Goal: Task Accomplishment & Management: Manage account settings

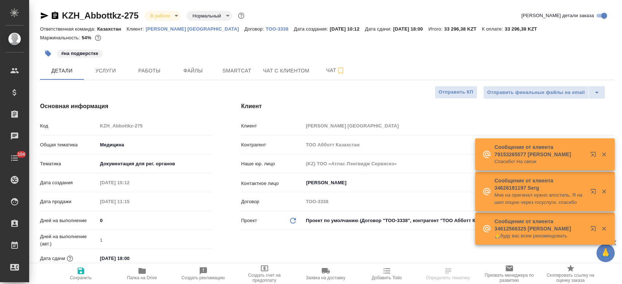
select select "RU"
type input "Matveeva Anastasia"
type input "[PERSON_NAME]"
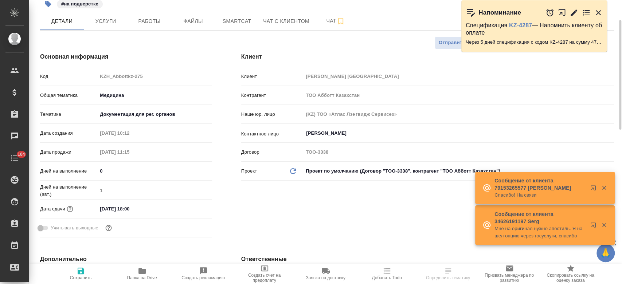
scroll to position [52, 0]
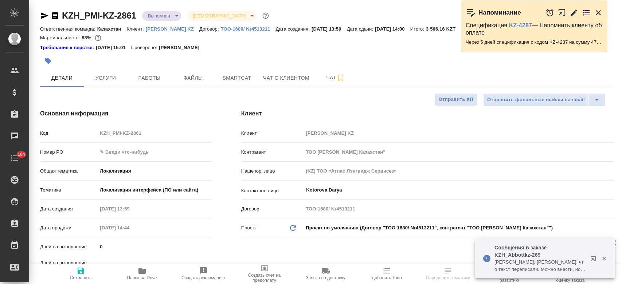
select select "RU"
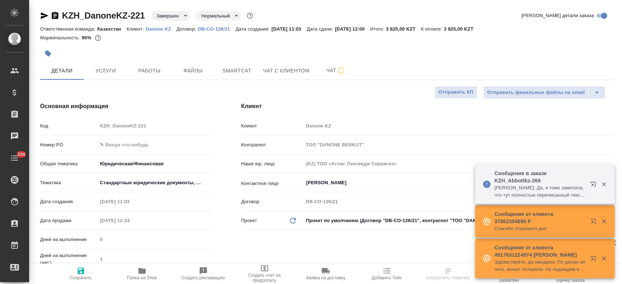
select select "RU"
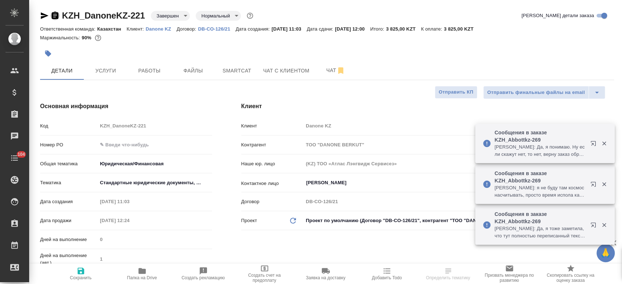
click at [55, 13] on icon "button" at bounding box center [55, 15] width 7 height 7
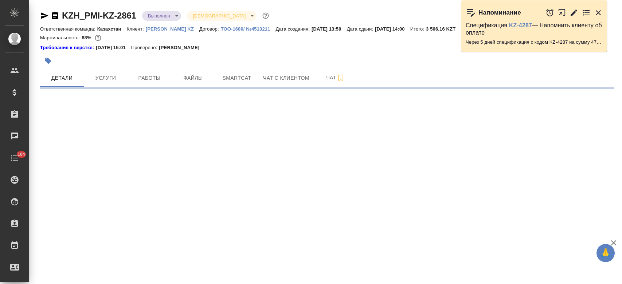
select select "RU"
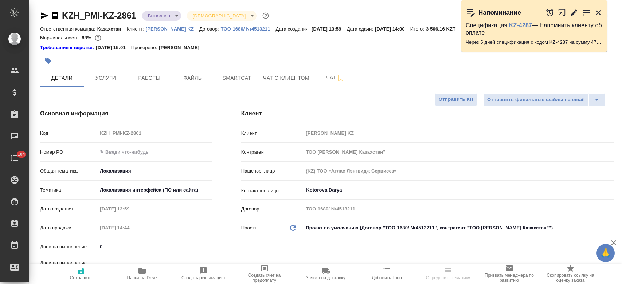
type textarea "x"
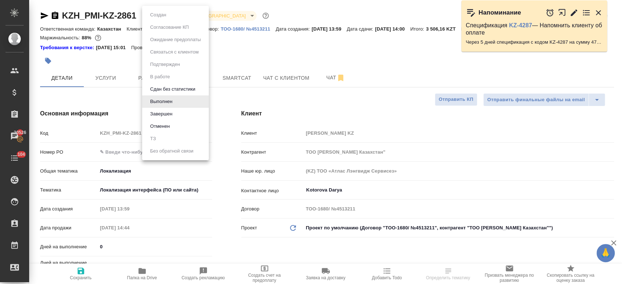
click at [171, 15] on body "🙏 .cls-1 fill:#fff; AWATERA Kosherbayeva Nazerke Клиенты Спецификации Заказы 20…" at bounding box center [311, 142] width 622 height 284
click at [167, 119] on li "Завершен" at bounding box center [175, 114] width 67 height 12
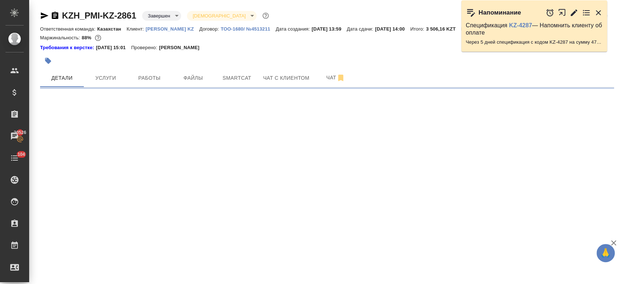
select select "RU"
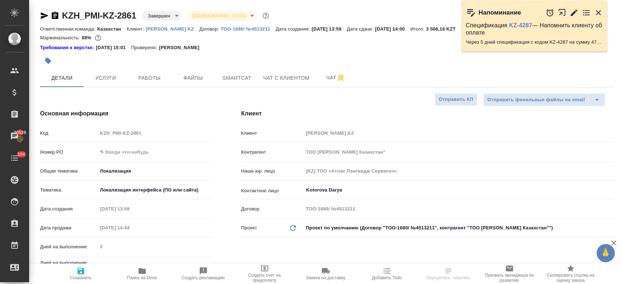
type textarea "x"
click at [143, 273] on icon "button" at bounding box center [141, 271] width 7 height 6
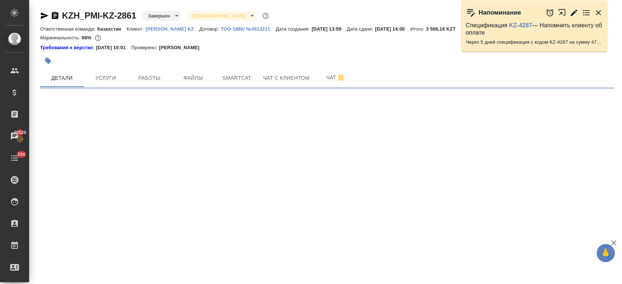
select select "RU"
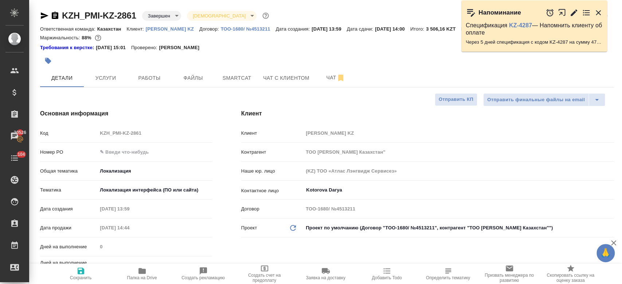
type textarea "x"
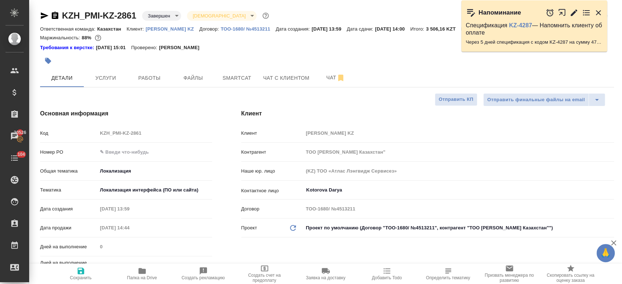
type textarea "x"
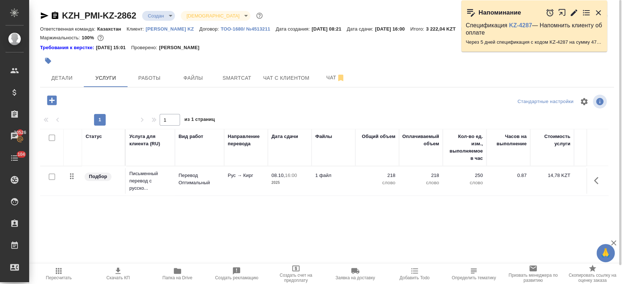
click at [265, 45] on div "Требования к верстке: [DATE] 15:01 Проверено: [PERSON_NAME]" at bounding box center [327, 47] width 574 height 7
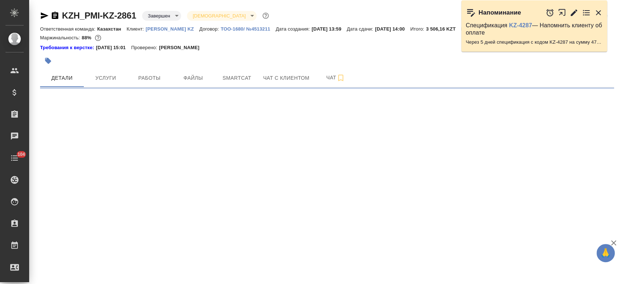
select select "RU"
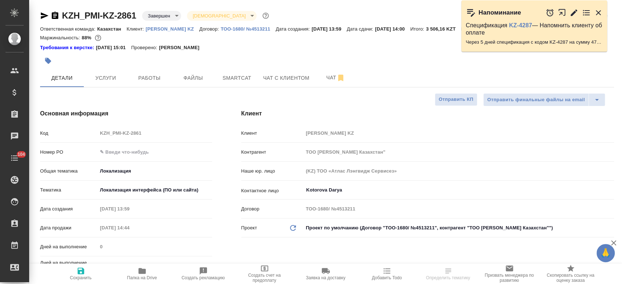
type textarea "x"
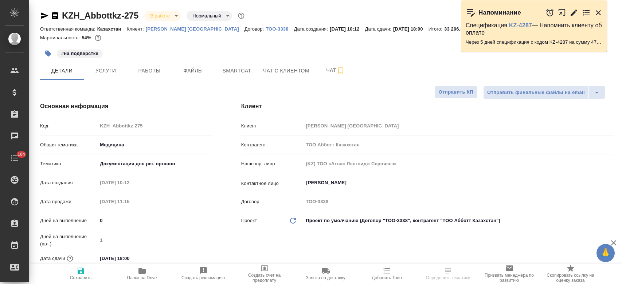
select select "RU"
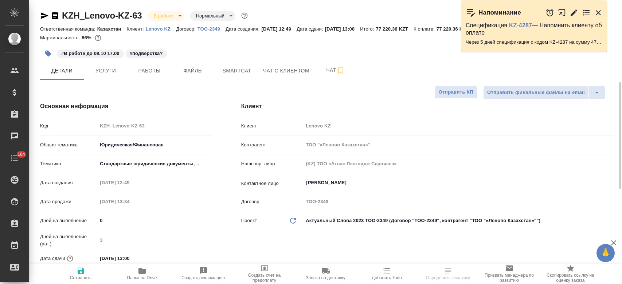
select select "RU"
click at [215, 54] on div "#В работе до 08.10 17.00 #подверстка?" at bounding box center [231, 54] width 383 height 16
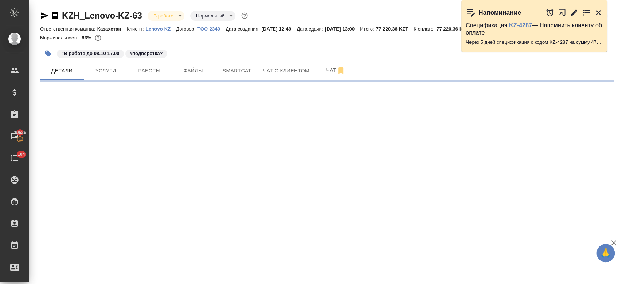
select select "RU"
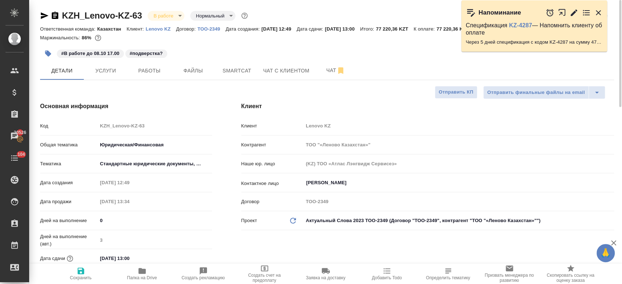
type textarea "x"
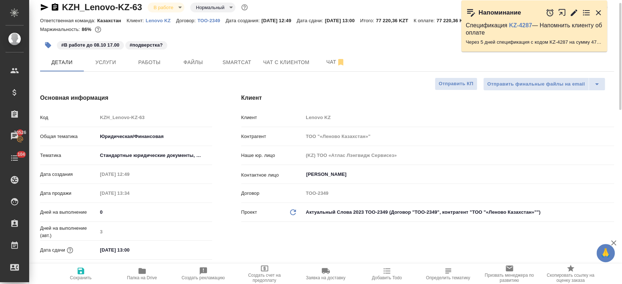
scroll to position [12, 0]
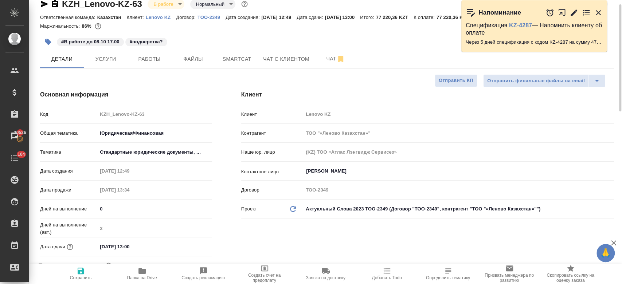
type textarea "x"
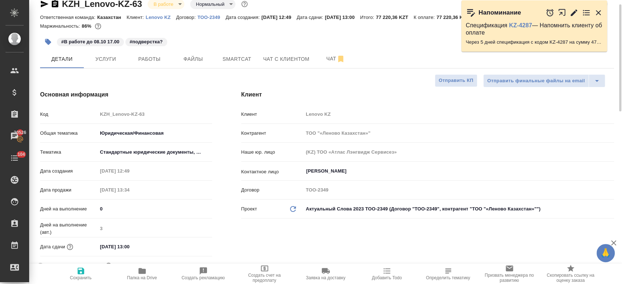
type textarea "x"
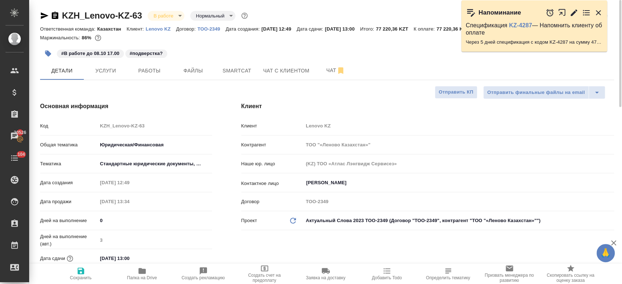
scroll to position [0, 0]
type textarea "x"
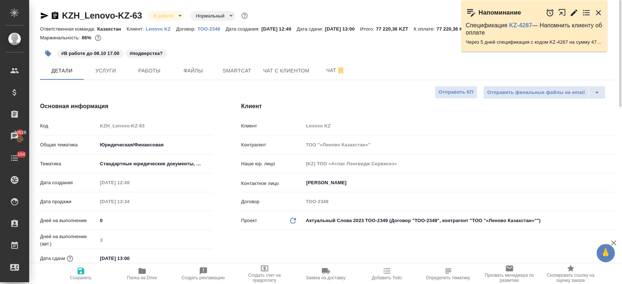
type textarea "x"
click at [99, 69] on span "Услуги" at bounding box center [105, 70] width 35 height 9
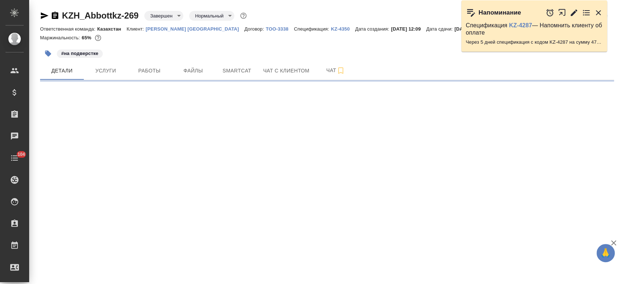
select select "RU"
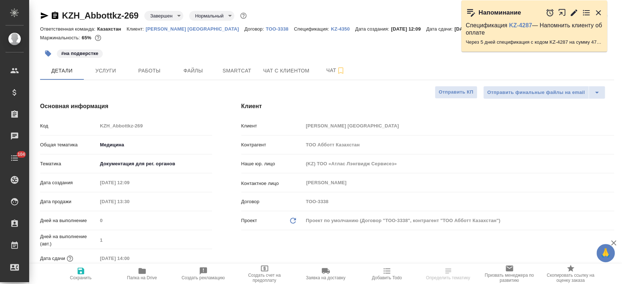
type textarea "x"
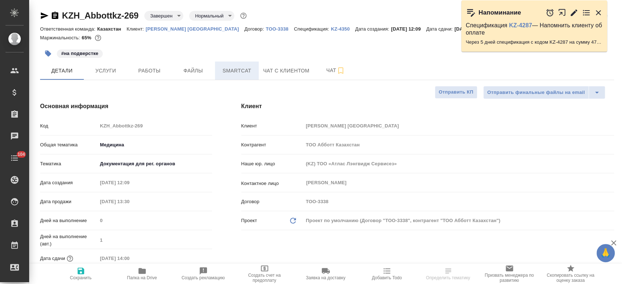
type textarea "x"
type input "Matveeva Anastasia"
type input "[PERSON_NAME]"
click at [175, 27] on p "[PERSON_NAME] [GEOGRAPHIC_DATA]" at bounding box center [195, 28] width 99 height 5
type textarea "x"
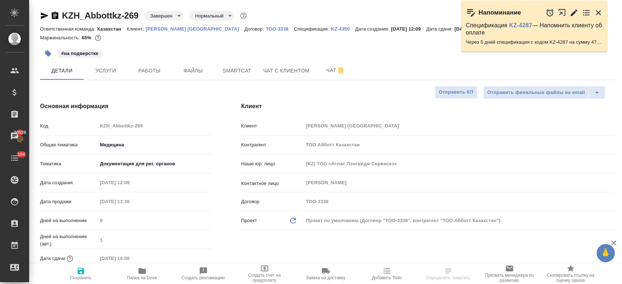
type textarea "x"
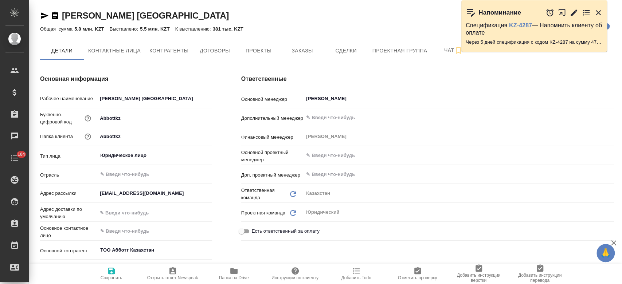
type textarea "x"
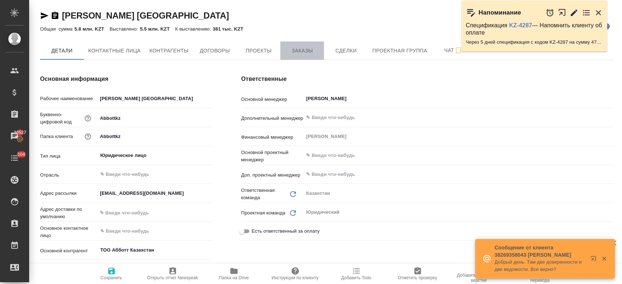
click at [290, 50] on span "Заказы" at bounding box center [302, 50] width 35 height 9
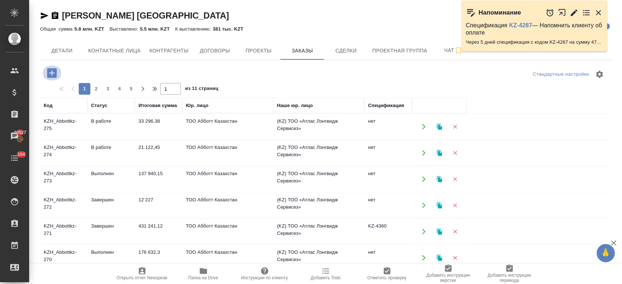
click at [52, 74] on icon "button" at bounding box center [52, 73] width 13 height 13
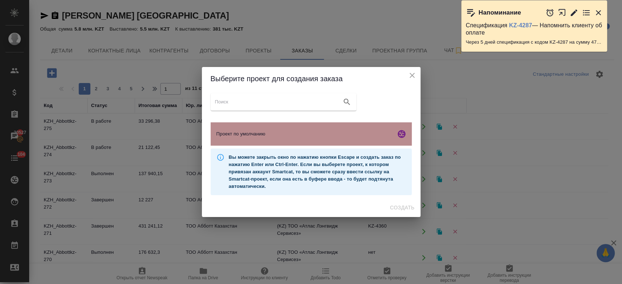
click at [327, 133] on span "Проект по умолчанию" at bounding box center [304, 133] width 176 height 7
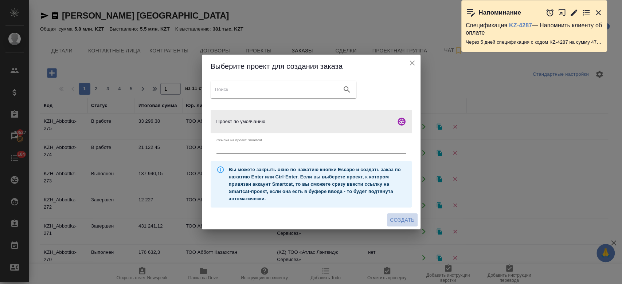
click at [400, 222] on span "Создать" at bounding box center [402, 220] width 24 height 9
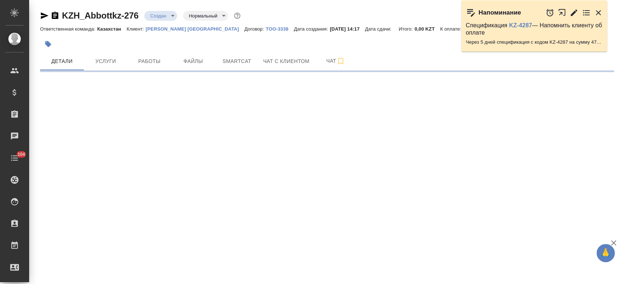
select select "RU"
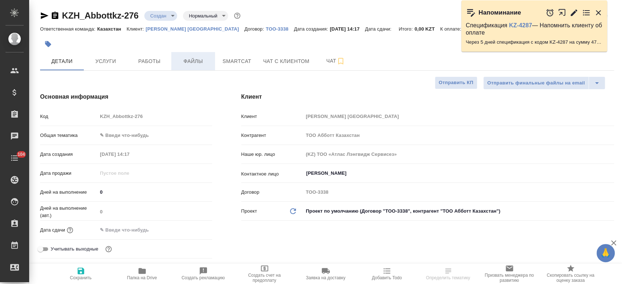
type textarea "x"
click at [194, 60] on span "Файлы" at bounding box center [193, 61] width 35 height 9
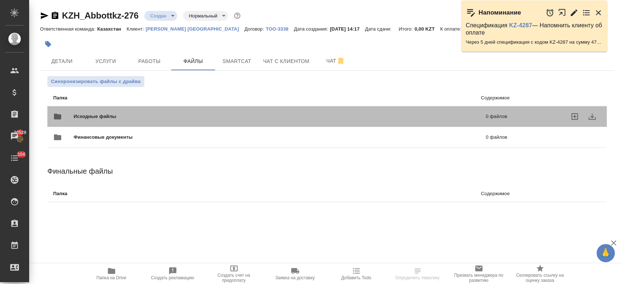
click at [154, 118] on span "Исходные файлы" at bounding box center [187, 116] width 227 height 7
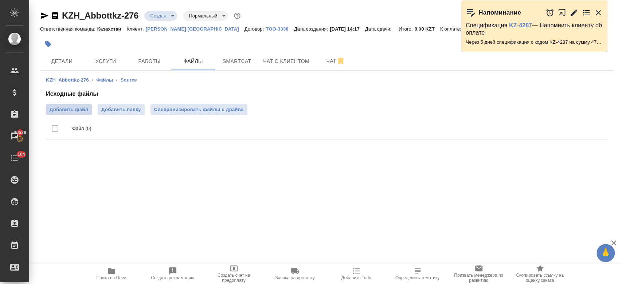
click at [81, 112] on span "Добавить файл" at bounding box center [69, 109] width 39 height 7
click at [0, 0] on input "Добавить файл" at bounding box center [0, 0] width 0 height 0
click at [168, 21] on div "KZH_Abbottkz-276 Создан new Нормальный normal" at bounding box center [141, 16] width 202 height 12
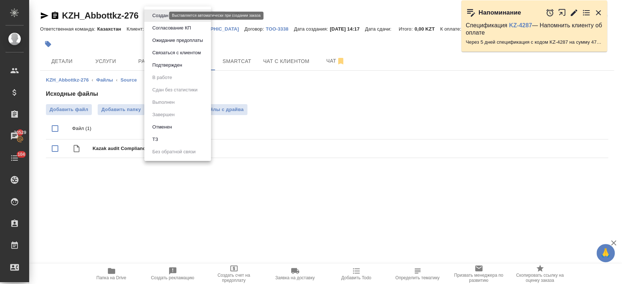
click at [160, 17] on body "🙏 .cls-1 fill:#fff; AWATERA Kosherbayeva Nazerke Клиенты Спецификации Заказы 20…" at bounding box center [311, 142] width 622 height 284
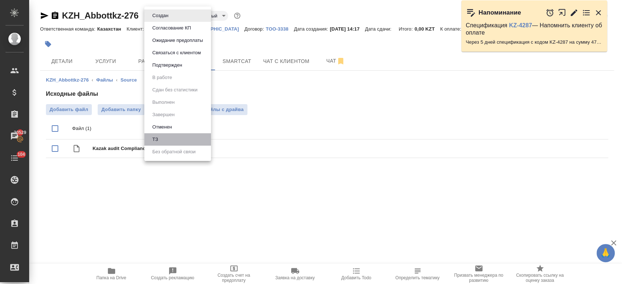
click at [164, 136] on li "ТЗ" at bounding box center [177, 139] width 67 height 12
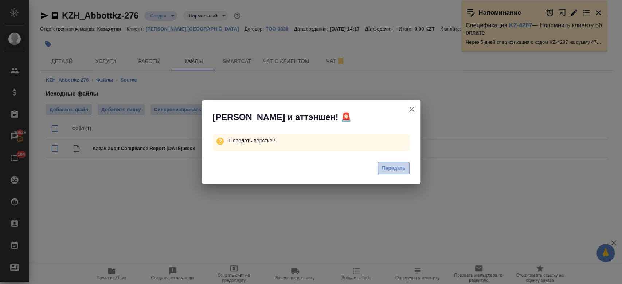
click at [388, 163] on button "Передать" at bounding box center [394, 168] width 32 height 13
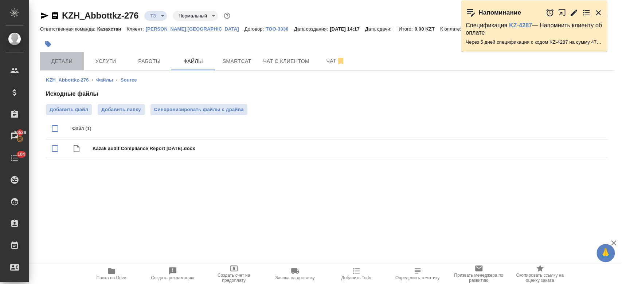
click at [68, 65] on span "Детали" at bounding box center [61, 61] width 35 height 9
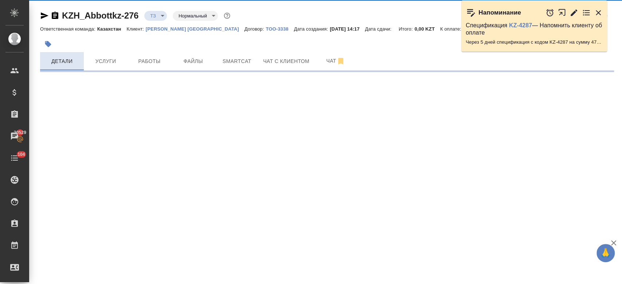
select select "RU"
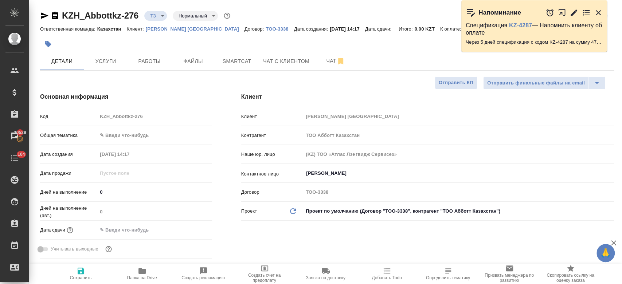
type textarea "x"
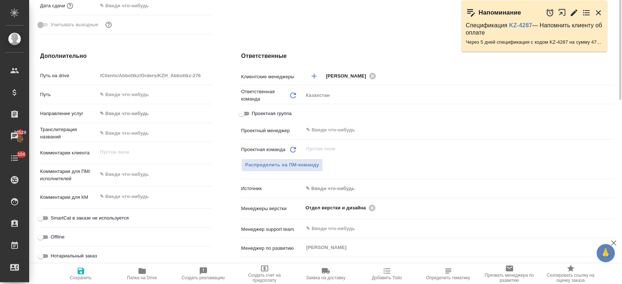
scroll to position [249, 0]
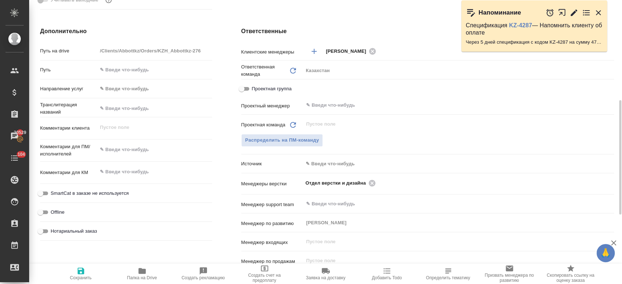
type textarea "x"
click at [120, 150] on textarea at bounding box center [155, 150] width 114 height 12
type textarea "п"
type textarea "x"
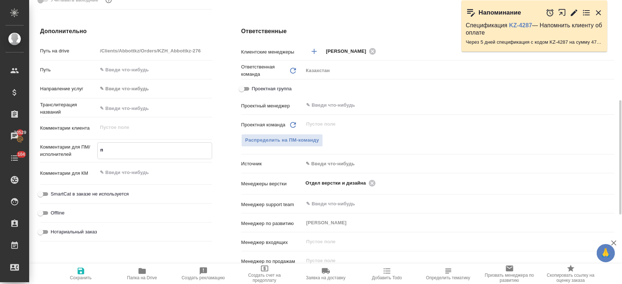
type textarea "x"
type textarea "пе"
type textarea "x"
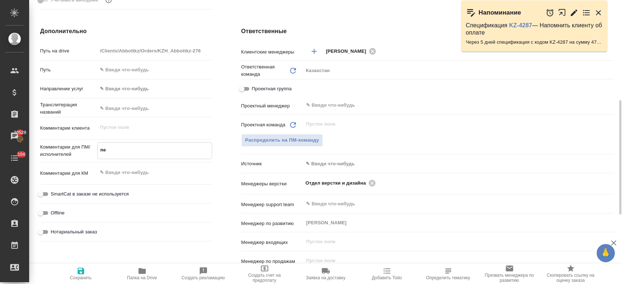
type textarea "пер"
type textarea "x"
type textarea "пере"
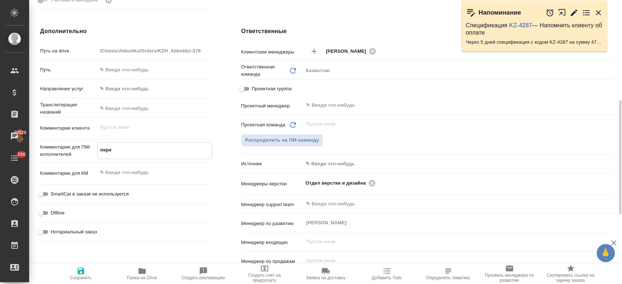
type textarea "x"
type textarea "перев"
type textarea "x"
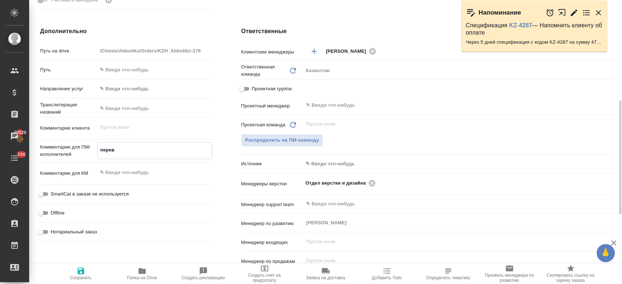
type textarea "x"
type textarea "перево"
type textarea "x"
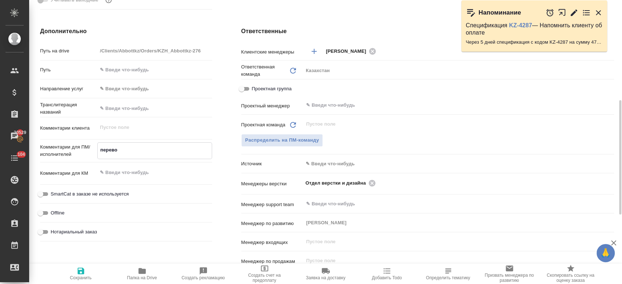
type textarea "x"
type textarea "перевод"
type textarea "x"
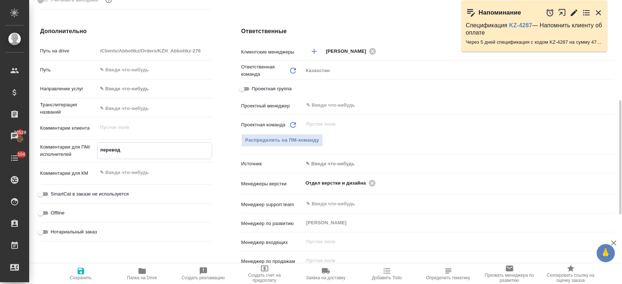
type textarea "x"
type textarea "перевод"
type textarea "x"
type textarea "перевод н"
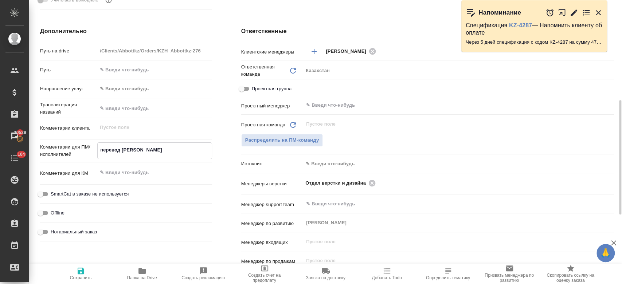
type textarea "x"
type textarea "перевод на"
type textarea "x"
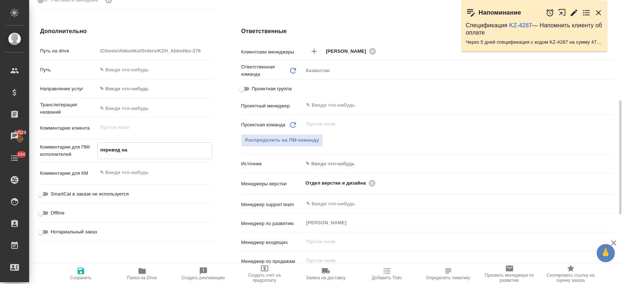
type textarea "x"
type textarea "перевод на ру"
type textarea "x"
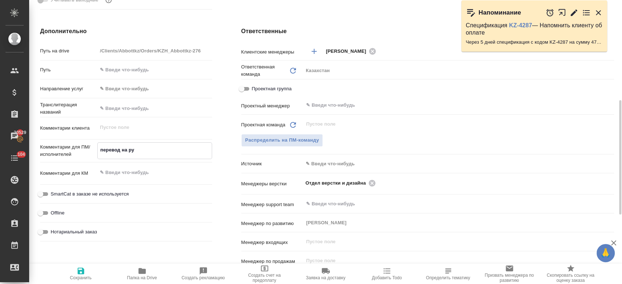
type textarea "x"
type textarea "перевод на рус"
type textarea "x"
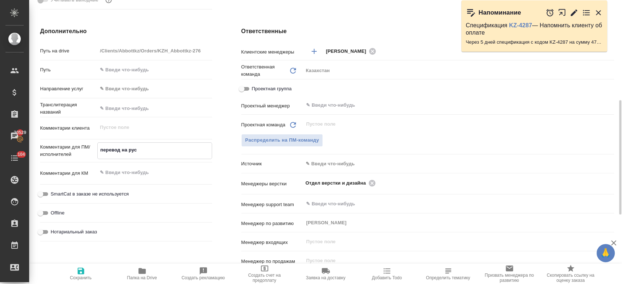
type textarea "перевод на рус."
type textarea "x"
type textarea "перевод на рус."
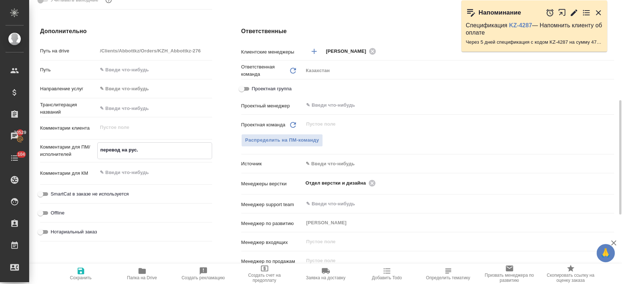
type textarea "x"
click at [82, 278] on span "Сохранить" at bounding box center [81, 277] width 22 height 5
type textarea "x"
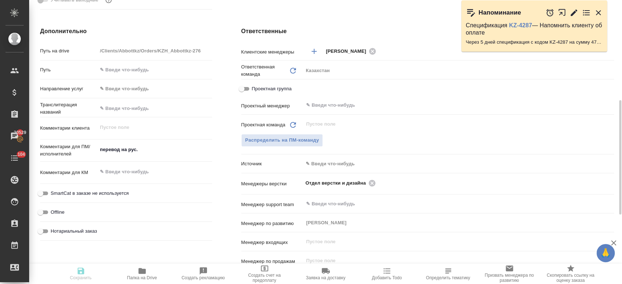
type textarea "x"
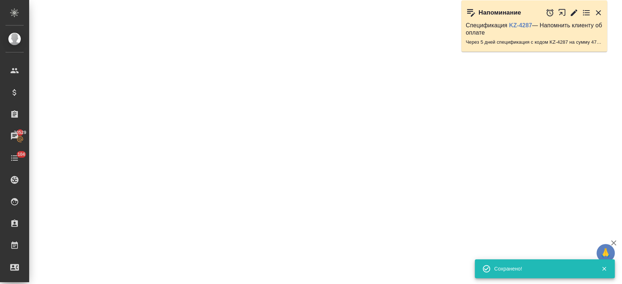
select select "RU"
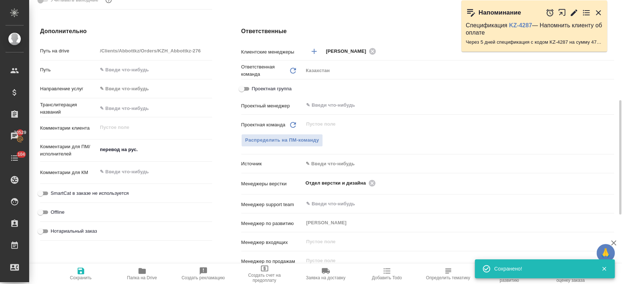
type textarea "x"
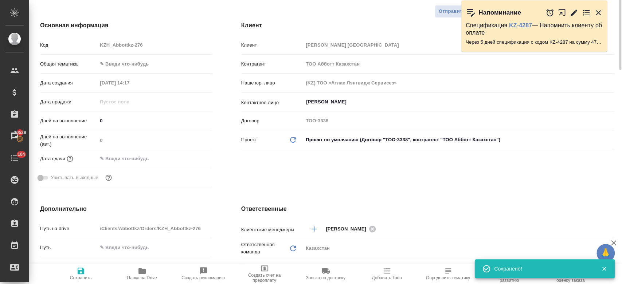
scroll to position [0, 0]
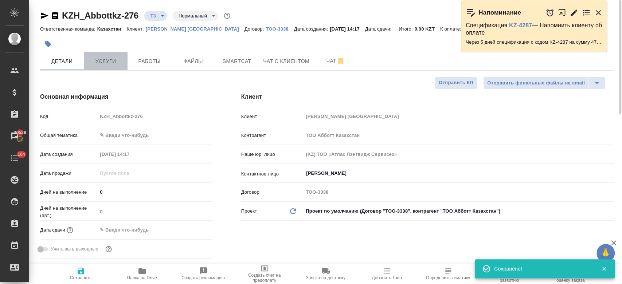
click at [108, 67] on button "Услуги" at bounding box center [106, 61] width 44 height 18
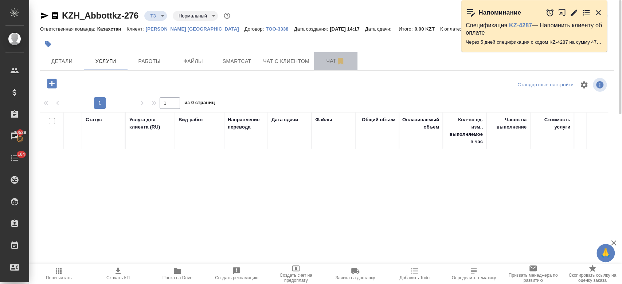
click at [322, 62] on span "Чат" at bounding box center [335, 60] width 35 height 9
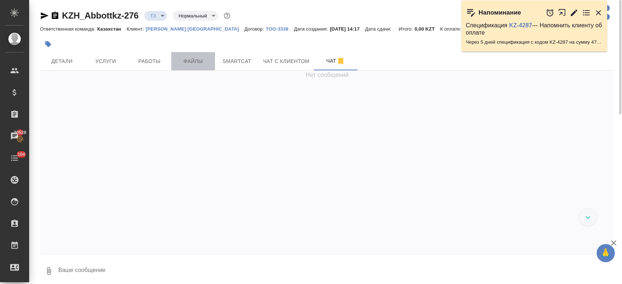
click at [200, 62] on span "Файлы" at bounding box center [193, 61] width 35 height 9
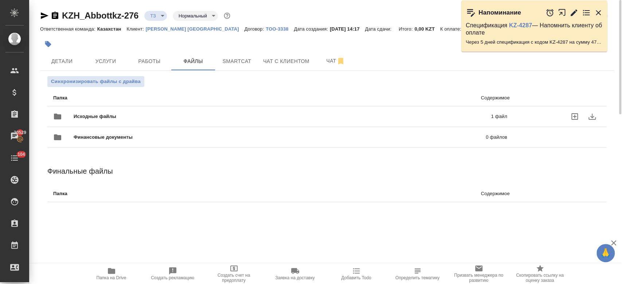
click at [139, 115] on span "Исходные файлы" at bounding box center [189, 116] width 230 height 7
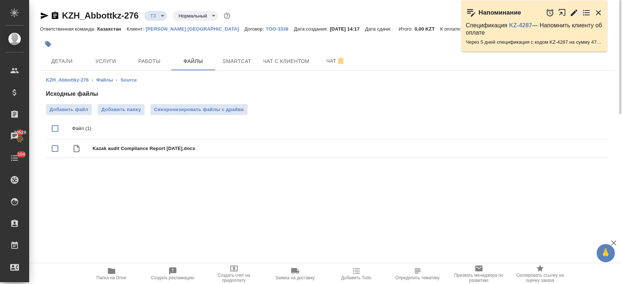
click at [145, 72] on div "KZH_Abbottkz-276 ‹ Файлы ‹ Source Исходные файлы Добавить файл Добавить папку С…" at bounding box center [327, 119] width 574 height 96
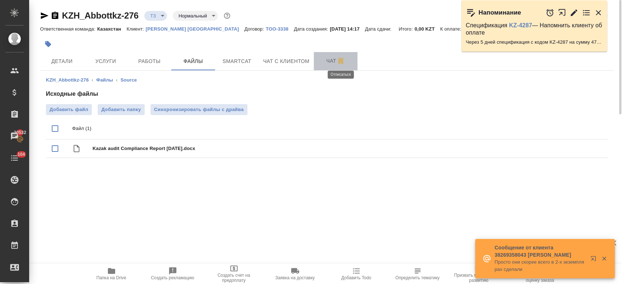
click at [336, 63] on icon "button" at bounding box center [340, 61] width 9 height 9
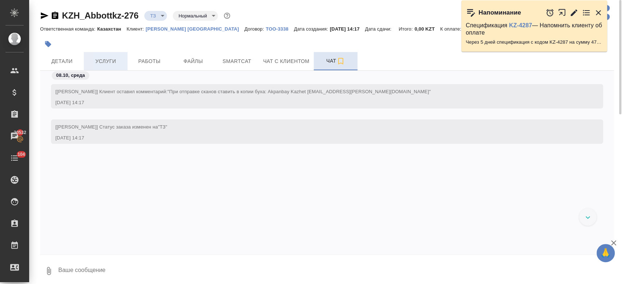
click at [108, 64] on span "Услуги" at bounding box center [105, 61] width 35 height 9
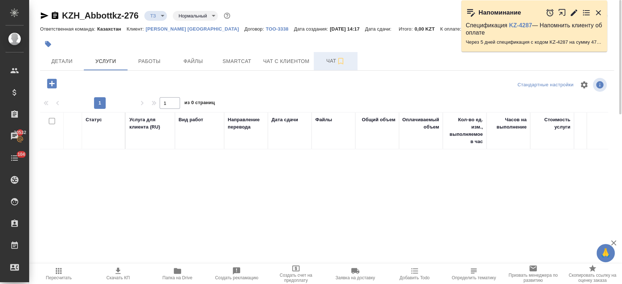
click at [50, 92] on div at bounding box center [135, 84] width 191 height 17
click at [51, 78] on icon "button" at bounding box center [52, 83] width 13 height 13
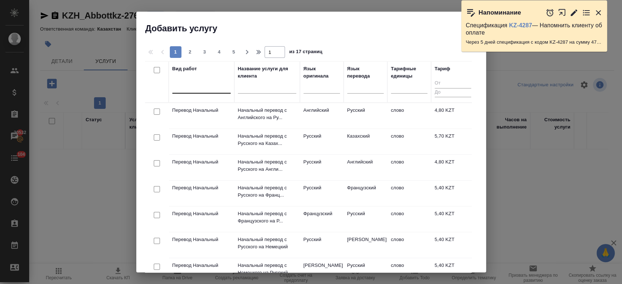
click at [189, 93] on div at bounding box center [201, 87] width 58 height 14
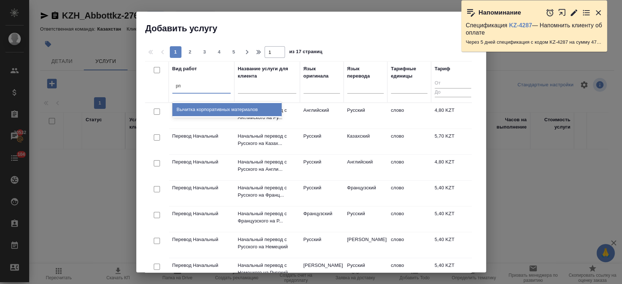
type input "р"
type input "оптим"
click at [203, 109] on div "Перевод Оптимальный" at bounding box center [226, 109] width 109 height 13
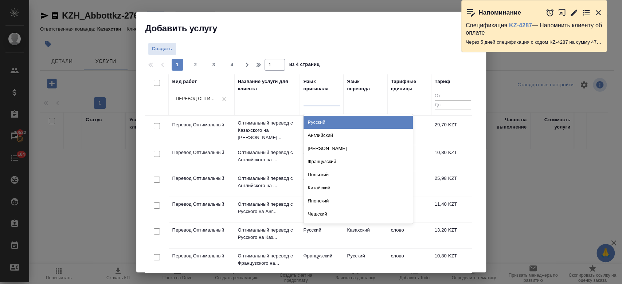
click at [317, 100] on div at bounding box center [322, 99] width 36 height 11
type input "анг"
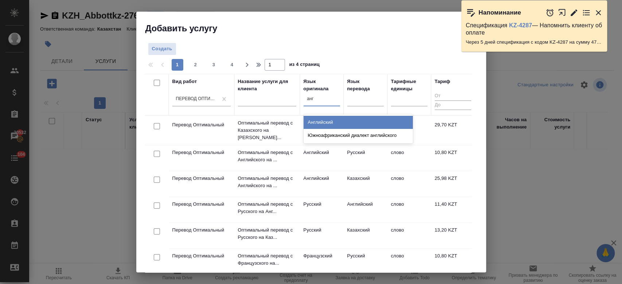
click at [335, 120] on div "Английский" at bounding box center [358, 122] width 109 height 13
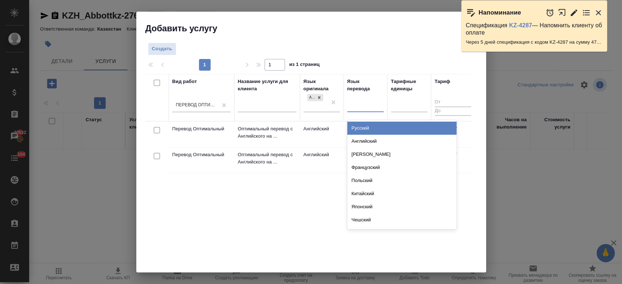
click at [352, 108] on div at bounding box center [365, 105] width 36 height 11
type input "рус"
click at [357, 126] on div "Русский" at bounding box center [401, 128] width 109 height 13
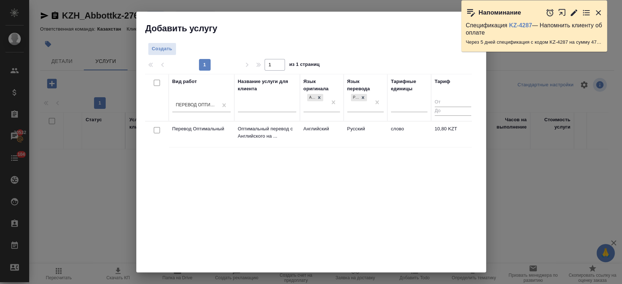
click at [344, 133] on td "Русский" at bounding box center [366, 135] width 44 height 26
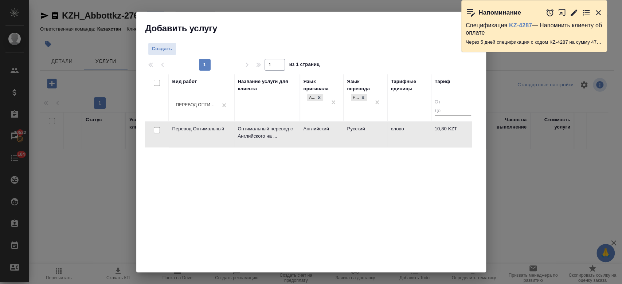
click at [344, 133] on td "Русский" at bounding box center [366, 135] width 44 height 26
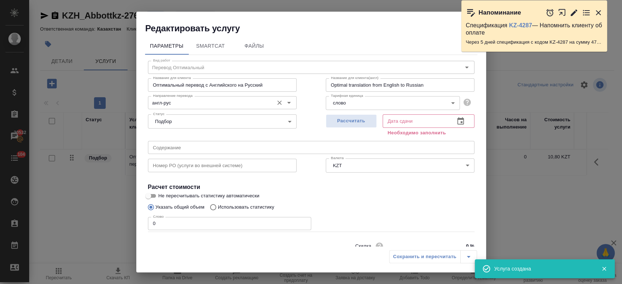
scroll to position [31, 0]
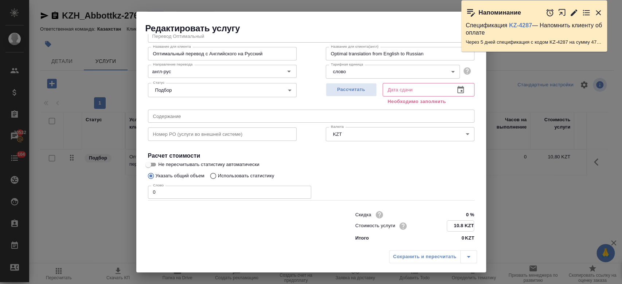
click at [461, 222] on input "10.8 KZT" at bounding box center [460, 226] width 27 height 11
type input "1 KZT"
type input "8.50 KZT"
click at [364, 90] on span "Рассчитать" at bounding box center [351, 90] width 43 height 8
type input "08.10.2025 14:24"
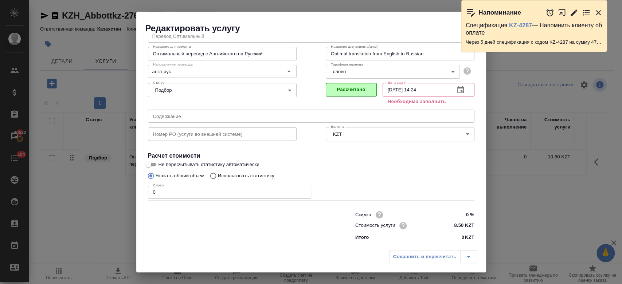
scroll to position [23, 0]
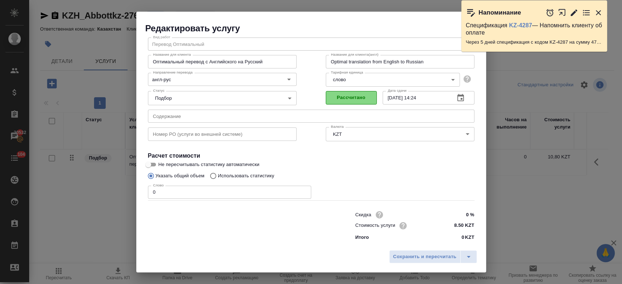
click at [359, 93] on button "Рассчитано" at bounding box center [351, 97] width 51 height 13
click at [423, 261] on span "Сохранить и пересчитать" at bounding box center [424, 257] width 63 height 8
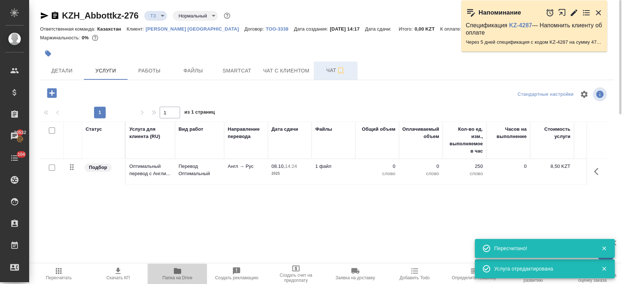
click at [175, 267] on icon "button" at bounding box center [177, 271] width 9 height 9
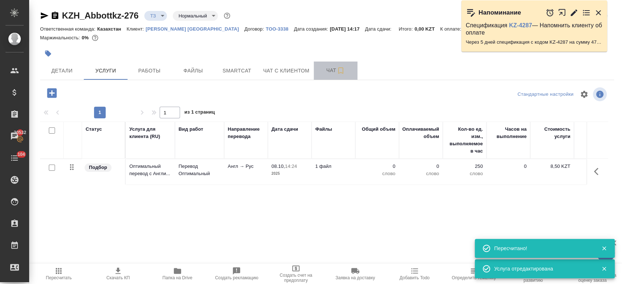
click at [335, 68] on span "Чат" at bounding box center [335, 70] width 35 height 9
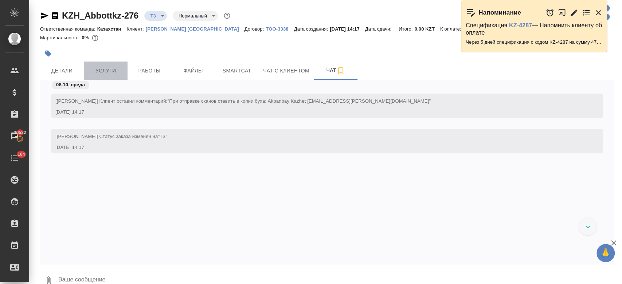
click at [90, 70] on span "Услуги" at bounding box center [105, 70] width 35 height 9
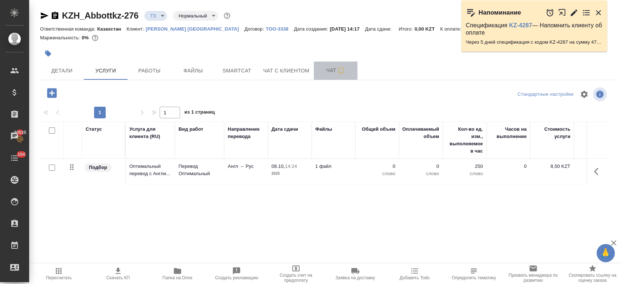
click at [326, 74] on span "Чат" at bounding box center [335, 70] width 35 height 9
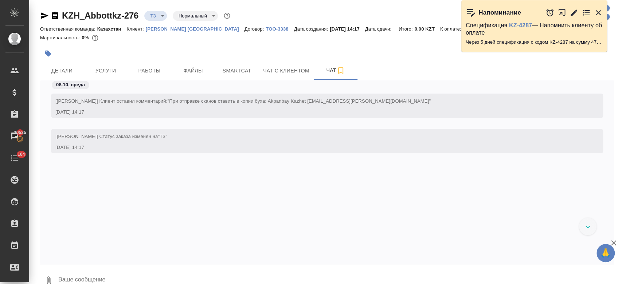
scroll to position [13, 0]
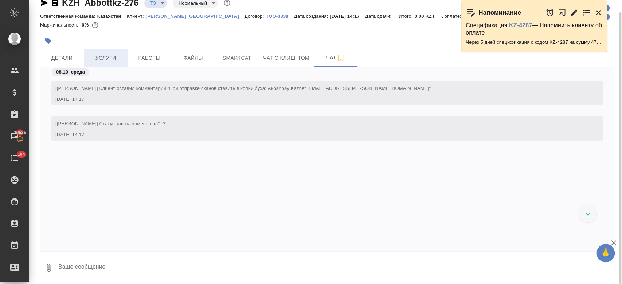
click at [115, 60] on span "Услуги" at bounding box center [105, 58] width 35 height 9
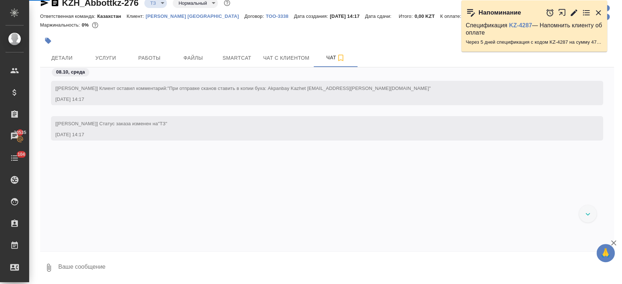
click at [125, 31] on div at bounding box center [327, 30] width 574 height 1
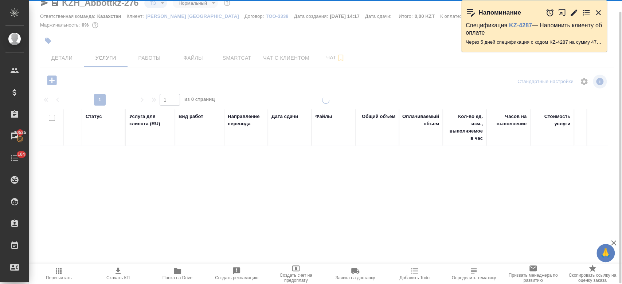
scroll to position [12, 0]
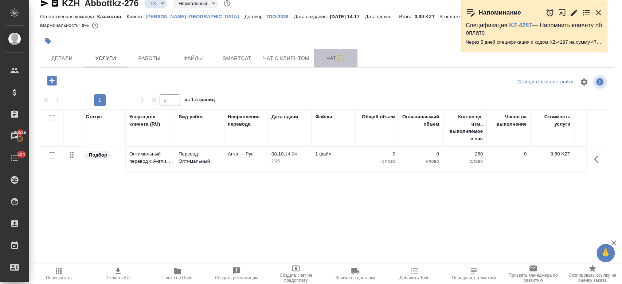
click at [331, 50] on button "Чат" at bounding box center [336, 58] width 44 height 18
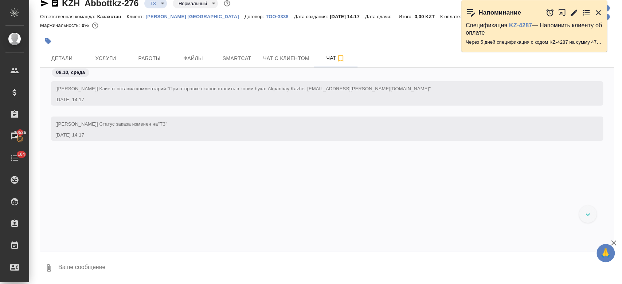
scroll to position [13, 0]
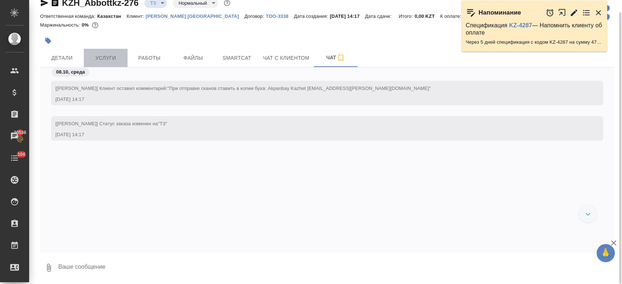
click at [109, 49] on button "Услуги" at bounding box center [106, 58] width 44 height 18
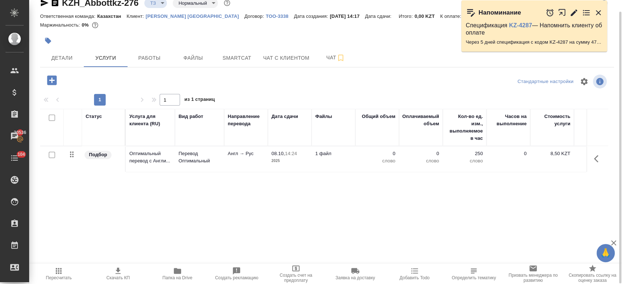
scroll to position [12, 0]
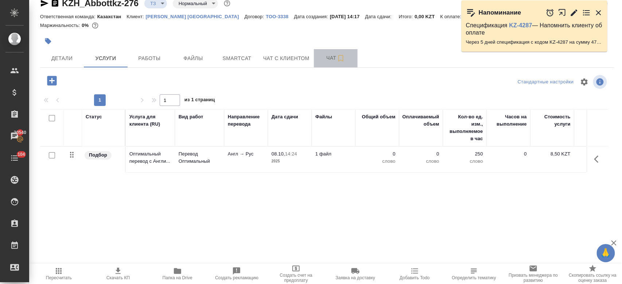
click at [326, 65] on button "Чат" at bounding box center [336, 58] width 44 height 18
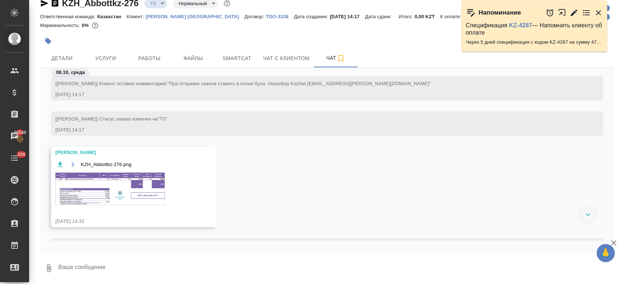
scroll to position [38, 0]
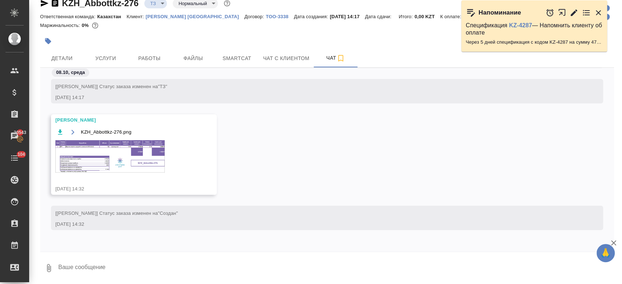
click at [139, 156] on img at bounding box center [109, 156] width 109 height 32
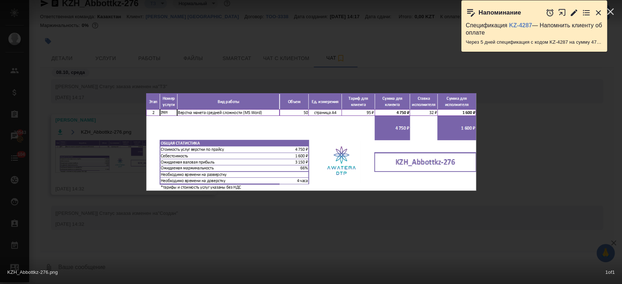
click at [600, 11] on icon "button" at bounding box center [598, 12] width 5 height 5
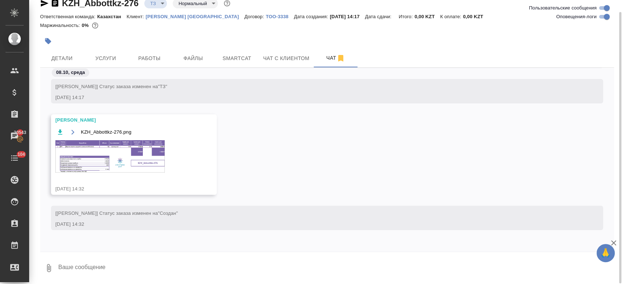
click at [106, 169] on img at bounding box center [109, 156] width 109 height 32
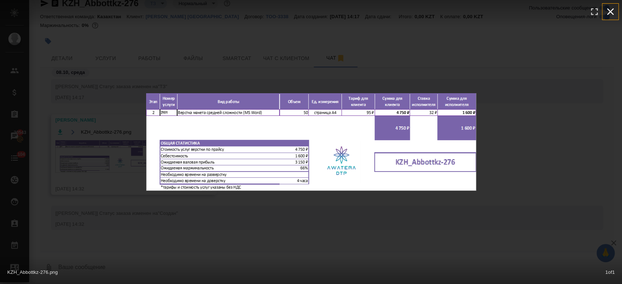
click at [609, 13] on icon "button" at bounding box center [611, 12] width 12 height 12
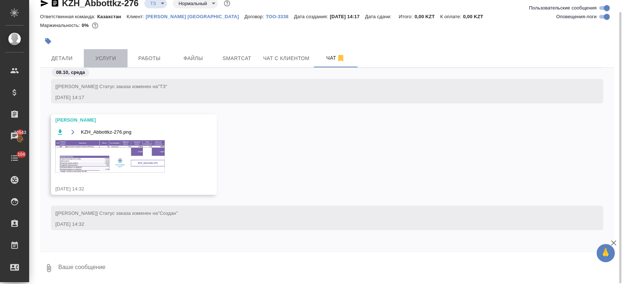
click at [100, 59] on span "Услуги" at bounding box center [105, 58] width 35 height 9
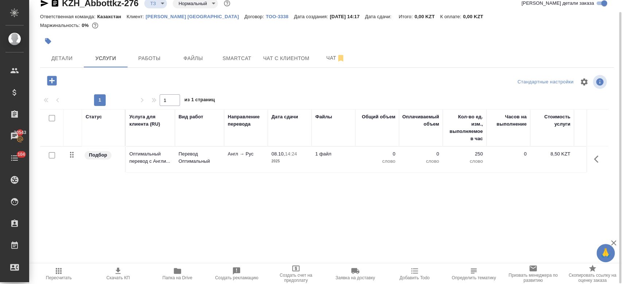
click at [52, 158] on input "checkbox" at bounding box center [52, 155] width 6 height 6
checkbox input "true"
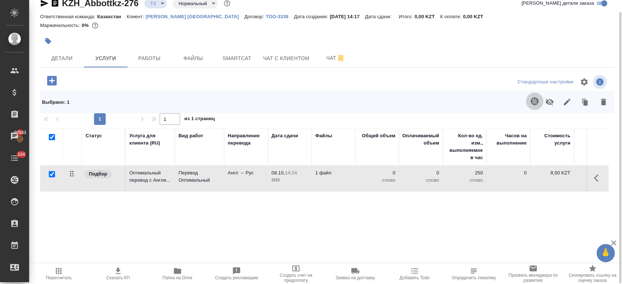
click at [527, 101] on button "button" at bounding box center [534, 101] width 17 height 17
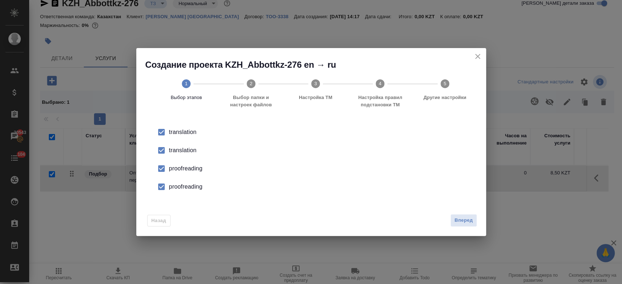
click at [192, 151] on div "translation" at bounding box center [319, 150] width 300 height 9
click at [191, 169] on div "proofreading" at bounding box center [319, 168] width 300 height 9
click at [190, 187] on div "proofreading" at bounding box center [319, 187] width 300 height 9
click at [474, 222] on button "Вперед" at bounding box center [463, 220] width 26 height 13
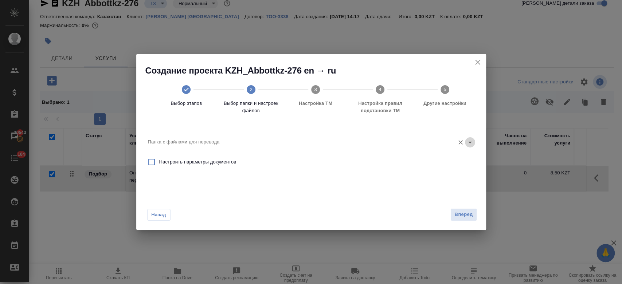
click at [472, 142] on icon "Open" at bounding box center [470, 142] width 9 height 9
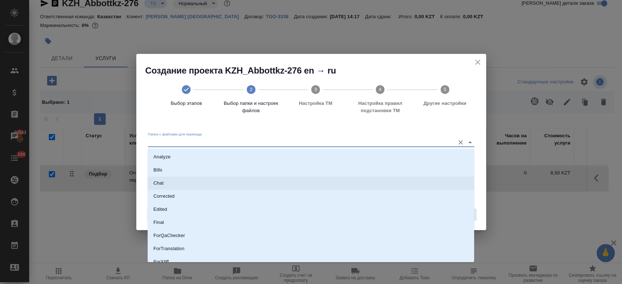
scroll to position [59, 0]
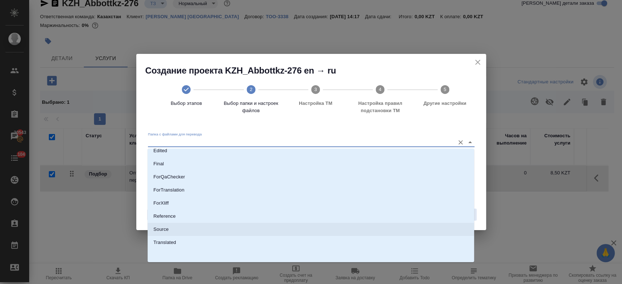
click at [276, 225] on li "Source" at bounding box center [311, 229] width 326 height 13
type input "Source"
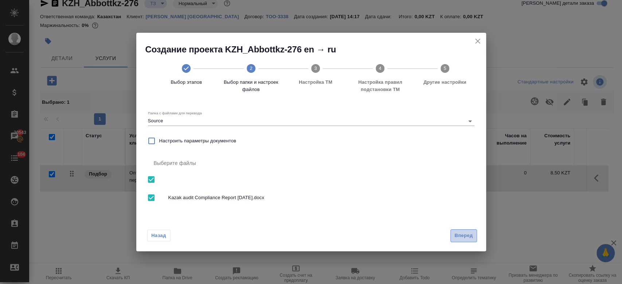
click at [469, 238] on span "Вперед" at bounding box center [463, 236] width 18 height 8
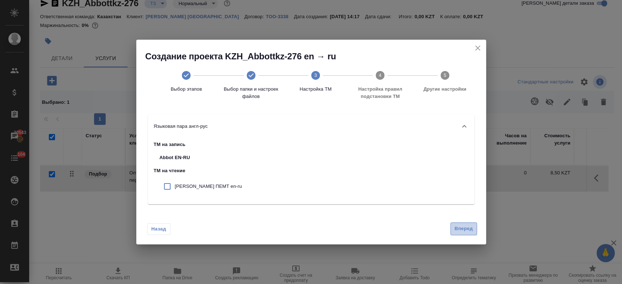
click at [465, 233] on button "Вперед" at bounding box center [463, 229] width 26 height 13
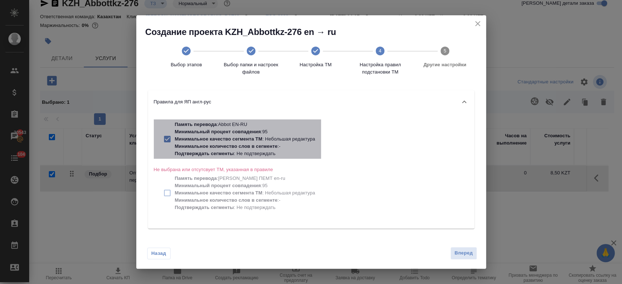
click at [261, 144] on p "Минимальное количество слов в сегменте" at bounding box center [226, 146] width 103 height 5
checkbox input "false"
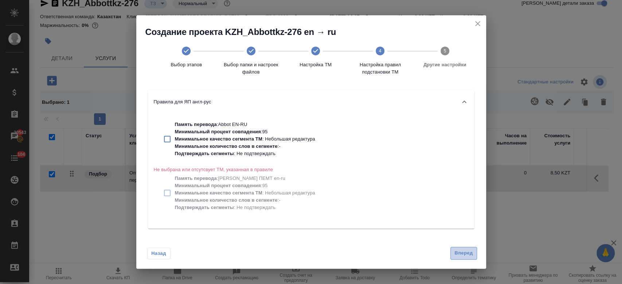
click at [467, 259] on button "Вперед" at bounding box center [463, 253] width 26 height 13
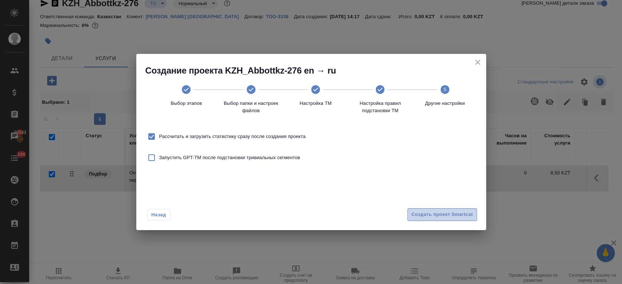
click at [437, 215] on span "Создать проект Smartcat" at bounding box center [442, 215] width 62 height 8
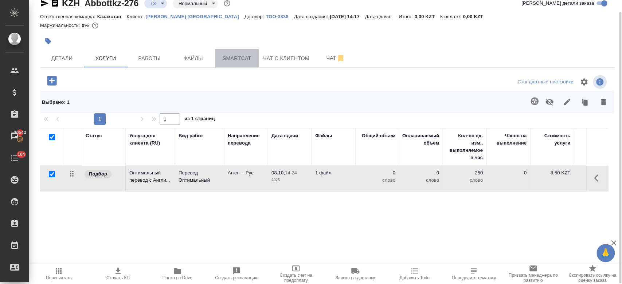
click at [238, 61] on span "Smartcat" at bounding box center [236, 58] width 35 height 9
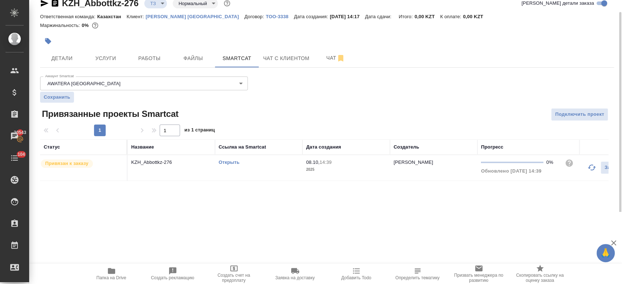
click at [230, 163] on link "Открыть" at bounding box center [229, 162] width 21 height 5
click at [99, 64] on button "Услуги" at bounding box center [106, 58] width 44 height 18
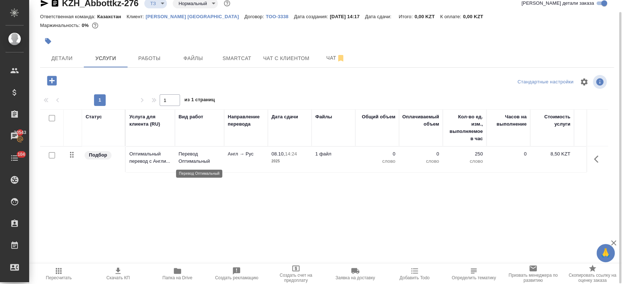
click at [215, 160] on p "Перевод Оптимальный" at bounding box center [200, 157] width 42 height 15
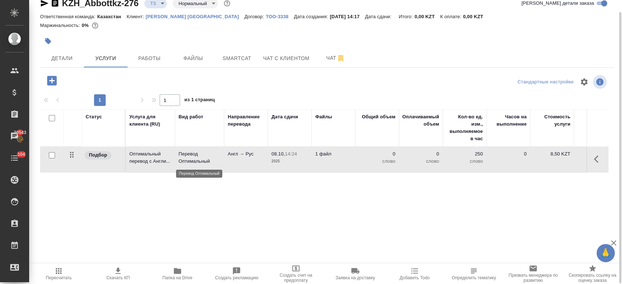
click at [215, 160] on p "Перевод Оптимальный" at bounding box center [200, 157] width 42 height 15
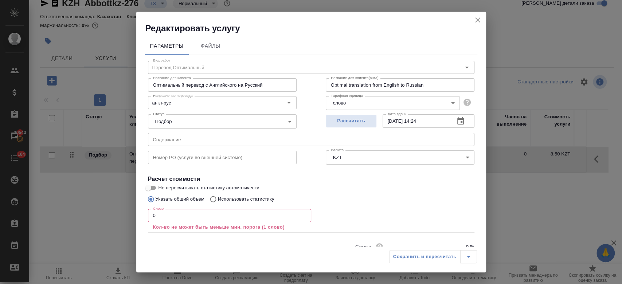
click at [250, 200] on p "Использовать статистику" at bounding box center [246, 199] width 56 height 7
click at [218, 200] on input "Использовать статистику" at bounding box center [212, 199] width 12 height 14
radio input "true"
radio input "false"
click at [461, 236] on icon at bounding box center [465, 233] width 9 height 9
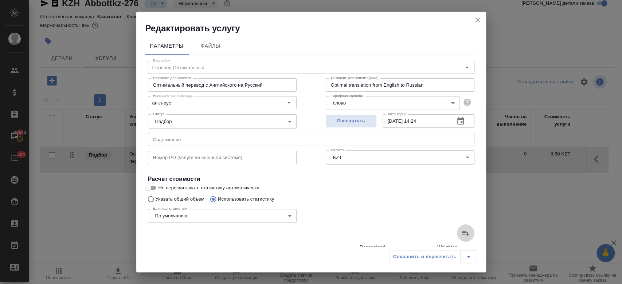
click at [0, 0] on input "file" at bounding box center [0, 0] width 0 height 0
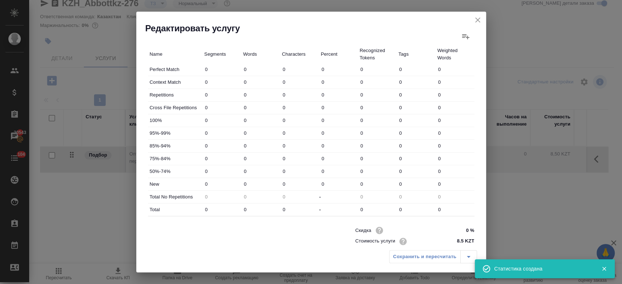
type input "23"
type input "46"
type input "73"
type input "300"
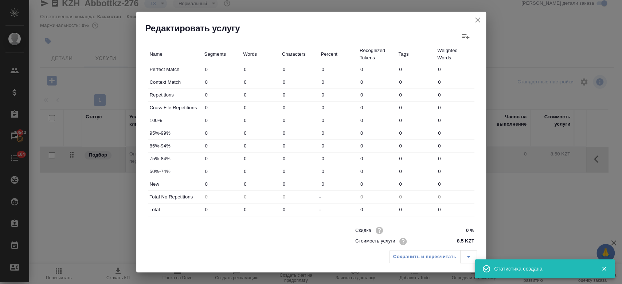
type input "2095"
type input "15"
type input "17"
type input "84"
type input "2"
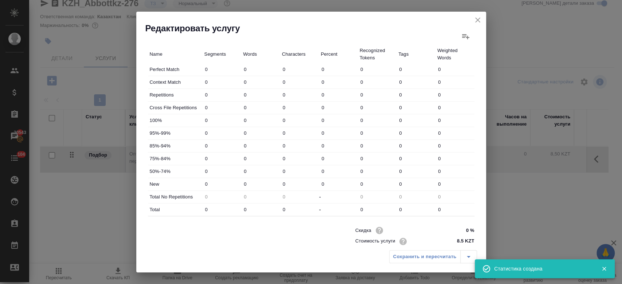
type input "3"
type input "31"
type input "5"
type input "24"
type input "175"
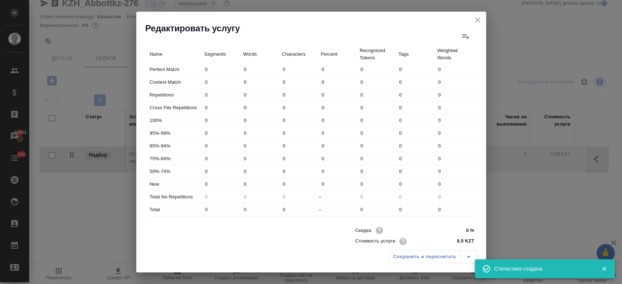
type input "330"
type input "5918"
type input "37728"
type input "375"
type input "5985"
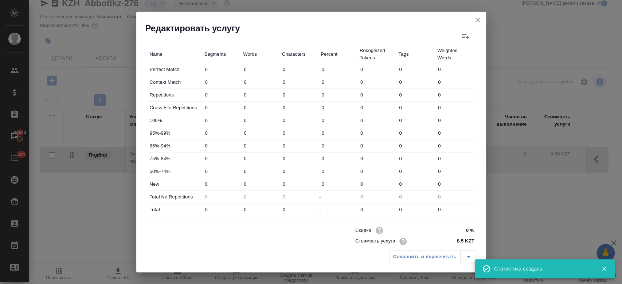
type input "38064"
type input "448"
type input "6285"
type input "40159"
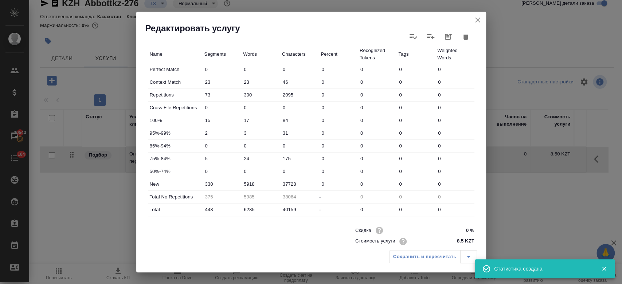
scroll to position [0, 0]
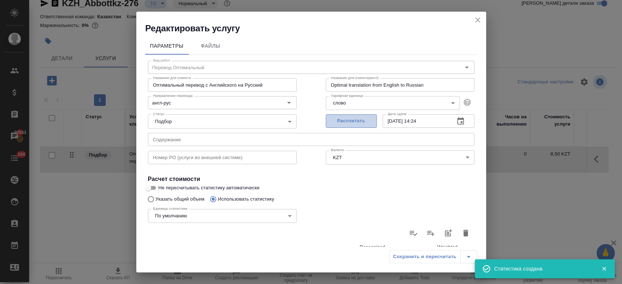
click at [348, 123] on span "Рассчитать" at bounding box center [351, 121] width 43 height 8
type input "08.10.2025 14:39"
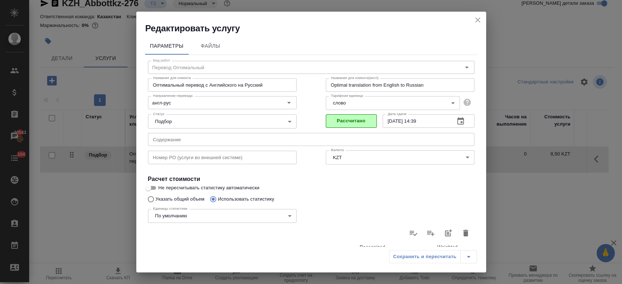
click at [478, 25] on button "close" at bounding box center [477, 20] width 11 height 11
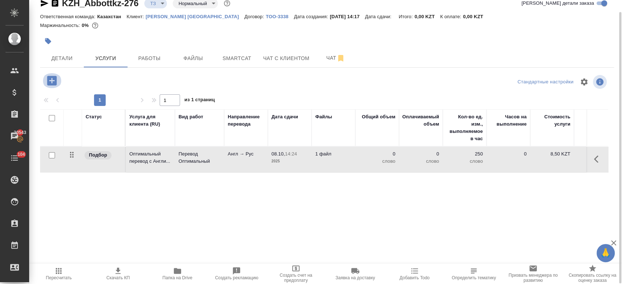
click at [52, 81] on icon "button" at bounding box center [51, 80] width 9 height 9
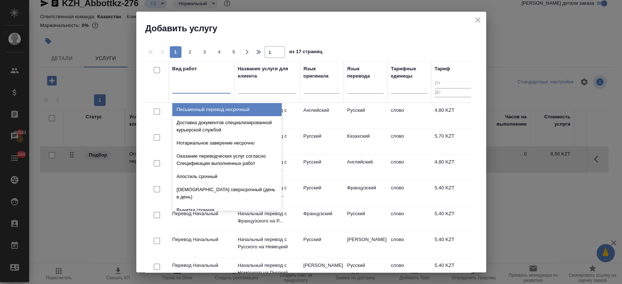
click at [207, 86] on div at bounding box center [201, 86] width 58 height 11
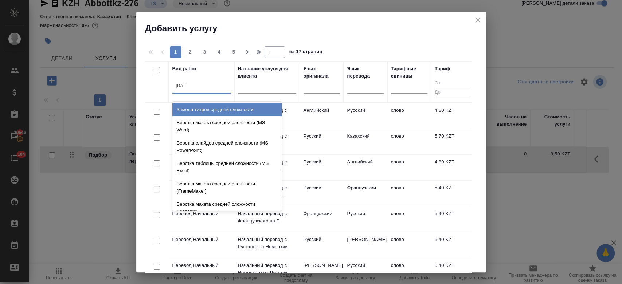
type input "средн"
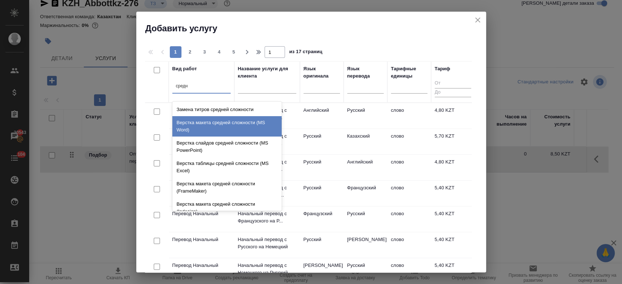
click at [224, 126] on div "Верстка макета средней сложности (MS Word)" at bounding box center [226, 126] width 109 height 20
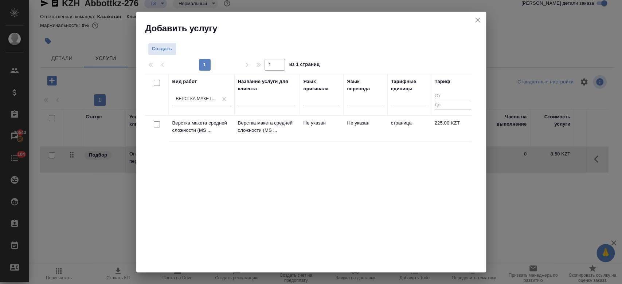
click at [237, 117] on td "Верстка макета средней сложности (MS ..." at bounding box center [267, 129] width 66 height 26
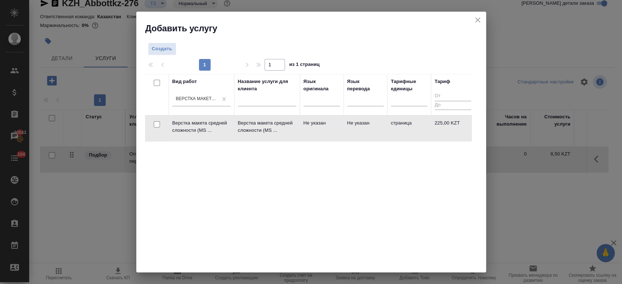
click at [237, 117] on td "Верстка макета средней сложности (MS ..." at bounding box center [267, 129] width 66 height 26
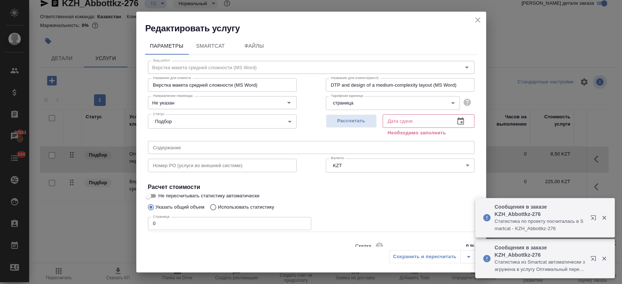
scroll to position [31, 0]
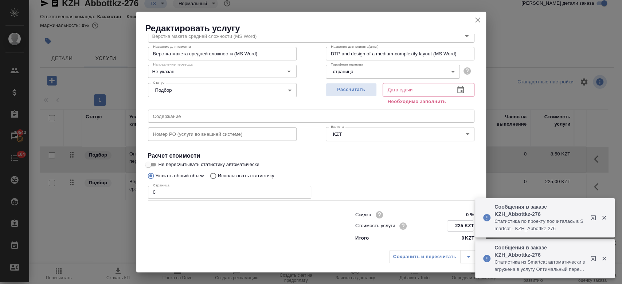
click at [463, 222] on input "225 KZT" at bounding box center [460, 226] width 27 height 11
type input "2 KZT"
type input "750 KZT"
click at [241, 199] on div "Скидка 0 % Стоимость услуги 750 KZT Итого 0 KZT" at bounding box center [311, 225] width 356 height 61
click at [231, 194] on input "0" at bounding box center [229, 192] width 163 height 13
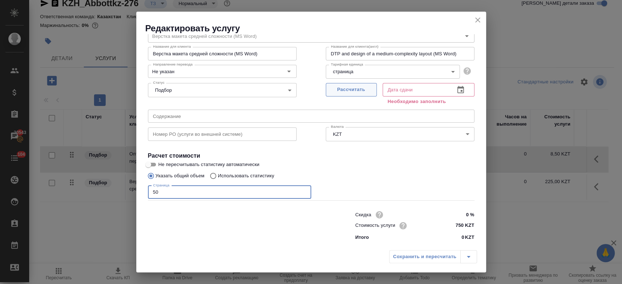
type input "50"
click at [353, 90] on span "Рассчитать" at bounding box center [351, 90] width 43 height 8
type input "09.10.2025 10:50"
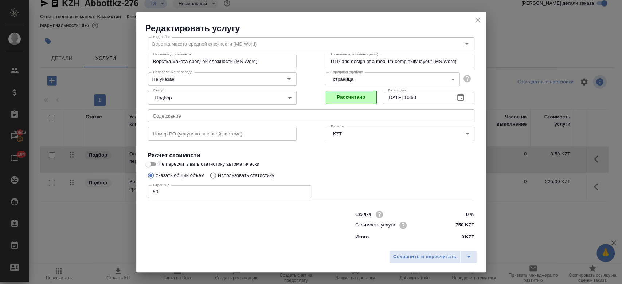
scroll to position [23, 0]
click at [441, 254] on span "Сохранить и пересчитать" at bounding box center [424, 257] width 63 height 8
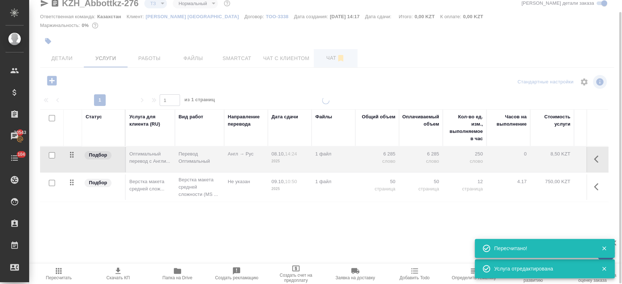
type input "new"
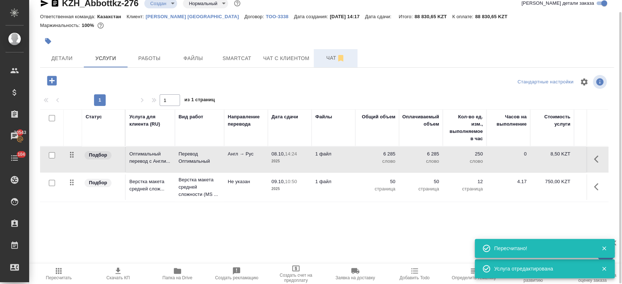
click at [329, 60] on span "Чат" at bounding box center [335, 58] width 35 height 9
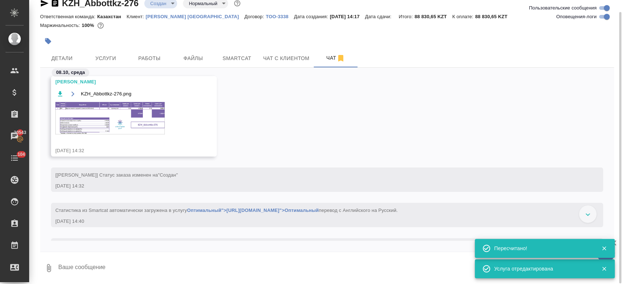
scroll to position [33, 0]
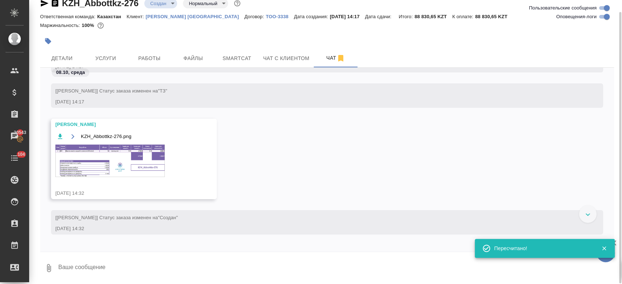
click at [130, 156] on img at bounding box center [109, 161] width 109 height 32
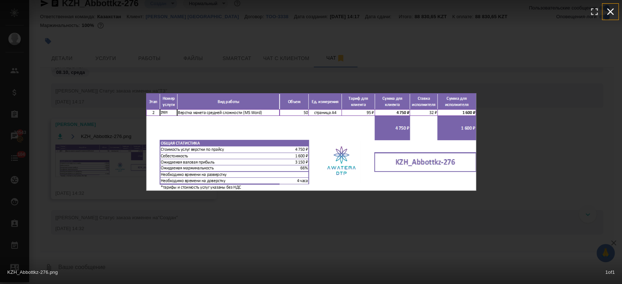
click at [609, 8] on icon "button" at bounding box center [611, 12] width 12 height 12
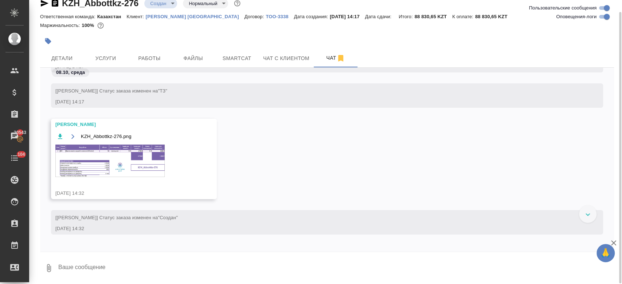
click at [99, 48] on div at bounding box center [231, 41] width 383 height 16
click at [101, 56] on span "Услуги" at bounding box center [105, 58] width 35 height 9
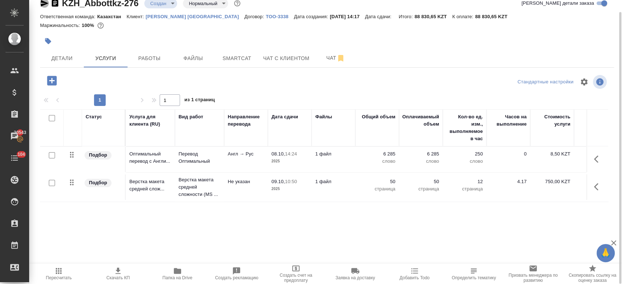
click at [42, 5] on icon "button" at bounding box center [45, 3] width 8 height 7
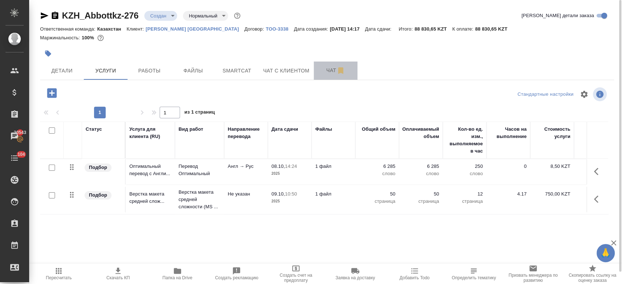
click at [326, 72] on span "Чат" at bounding box center [335, 70] width 35 height 9
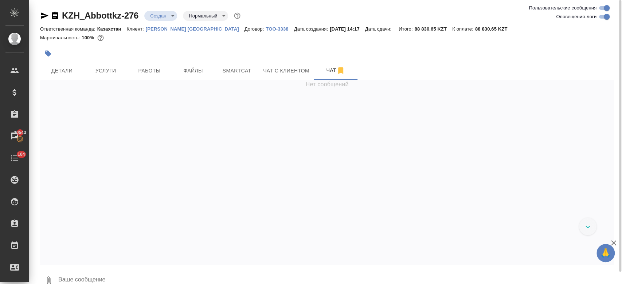
scroll to position [108, 0]
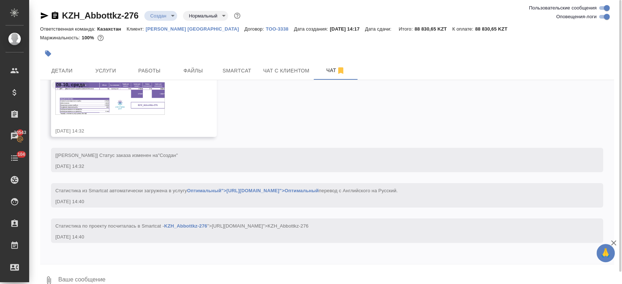
click at [120, 110] on img at bounding box center [109, 98] width 109 height 32
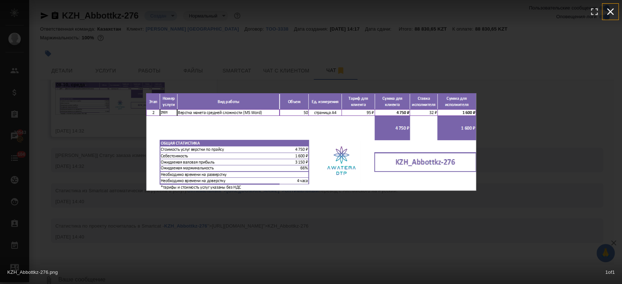
click at [615, 12] on icon "button" at bounding box center [611, 12] width 12 height 12
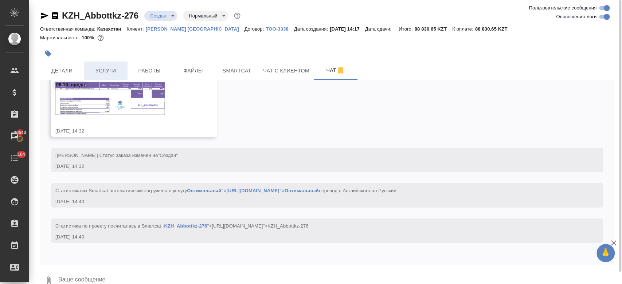
click at [105, 69] on span "Услуги" at bounding box center [105, 70] width 35 height 9
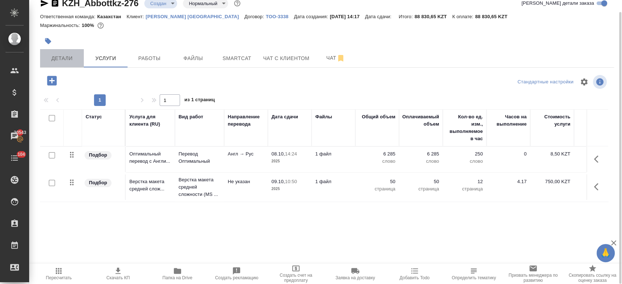
click at [58, 66] on button "Детали" at bounding box center [62, 58] width 44 height 18
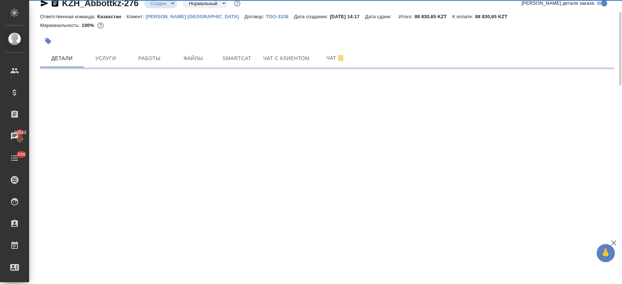
select select "RU"
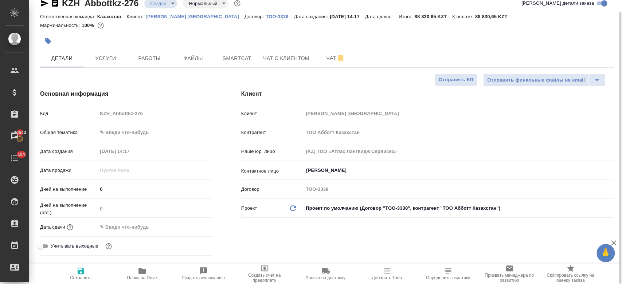
type textarea "x"
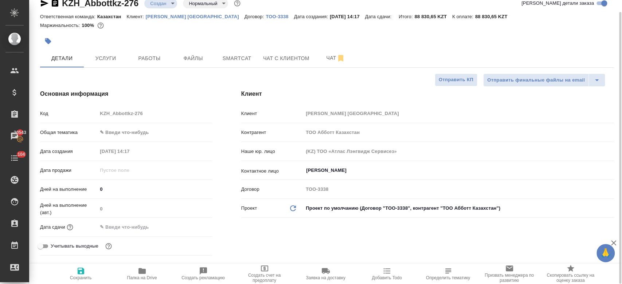
type textarea "x"
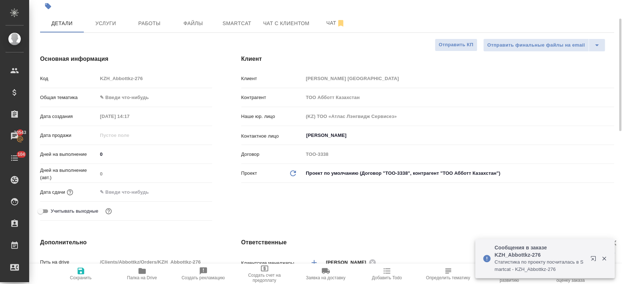
scroll to position [48, 0]
click at [341, 139] on div "Ибраимова Айнур ​" at bounding box center [458, 134] width 311 height 13
type textarea "x"
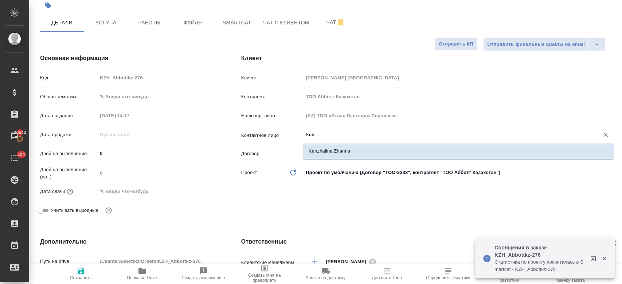
click at [331, 156] on li "Kenzhalina Zhanna" at bounding box center [458, 151] width 311 height 13
type input "Kenzhalina Zhanna"
type textarea "x"
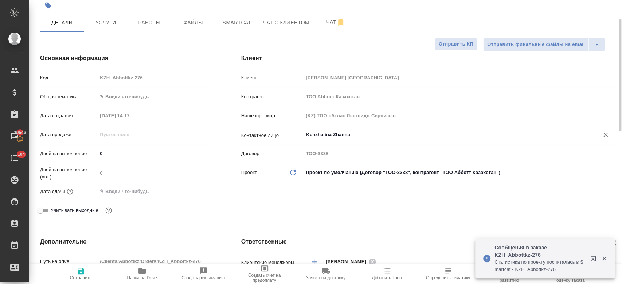
type input "Kenzhalina Zhanna"
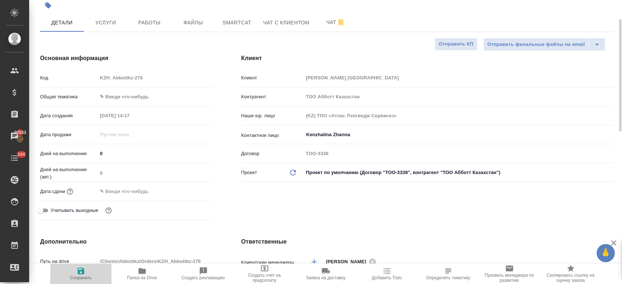
click at [78, 275] on span "Сохранить" at bounding box center [81, 277] width 22 height 5
type textarea "x"
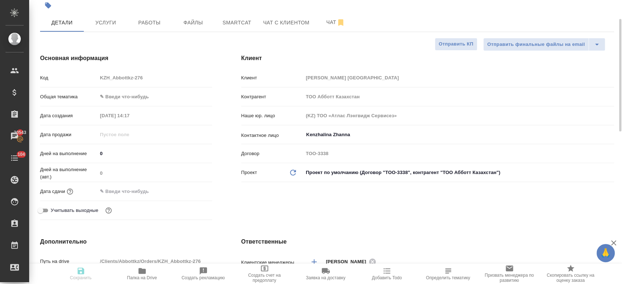
type textarea "x"
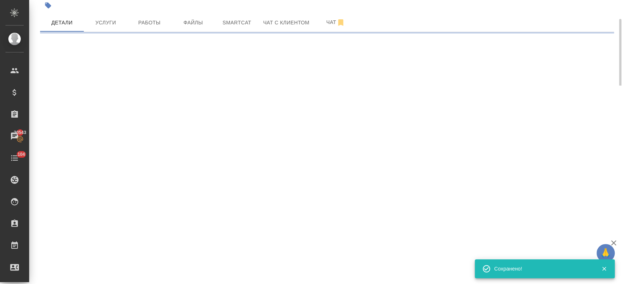
select select "RU"
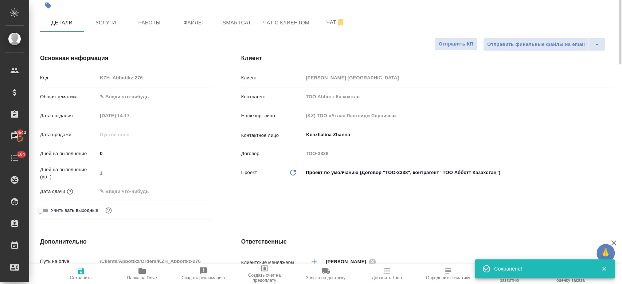
scroll to position [0, 0]
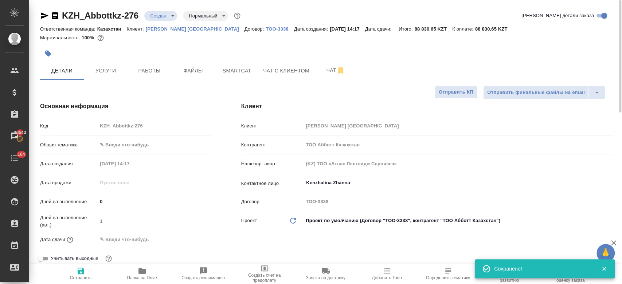
type textarea "x"
click at [113, 64] on button "Услуги" at bounding box center [106, 71] width 44 height 18
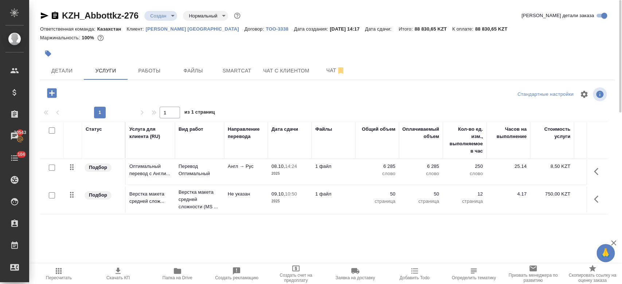
click at [290, 12] on div "KZH_Abbottkz-276 Создан new Нормальный normal Кратко детали заказа" at bounding box center [327, 16] width 574 height 12
click at [327, 71] on span "Чат" at bounding box center [335, 70] width 35 height 9
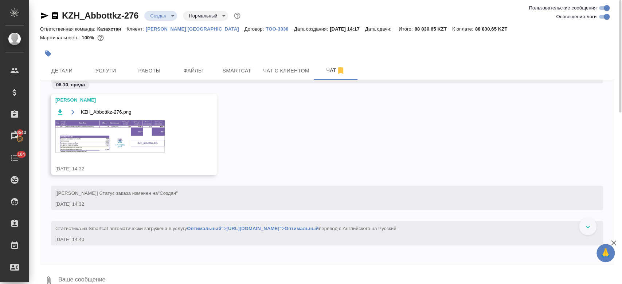
scroll to position [69, 0]
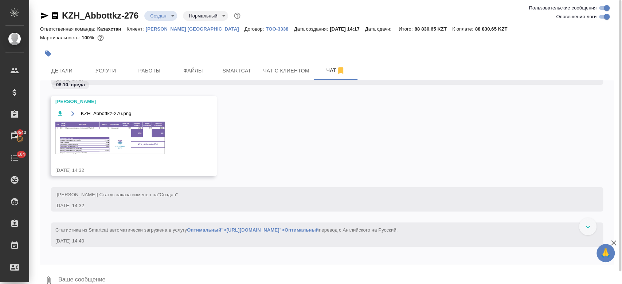
click at [133, 145] on img at bounding box center [109, 138] width 109 height 32
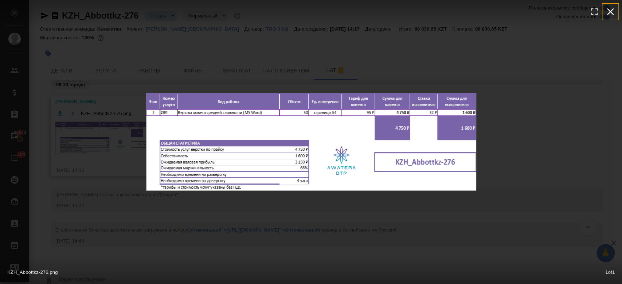
click at [614, 11] on icon "button" at bounding box center [611, 12] width 12 height 12
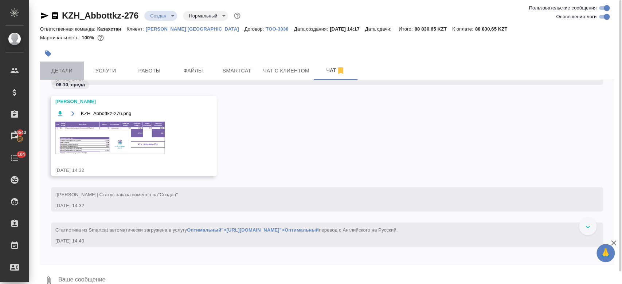
click at [59, 74] on span "Детали" at bounding box center [61, 70] width 35 height 9
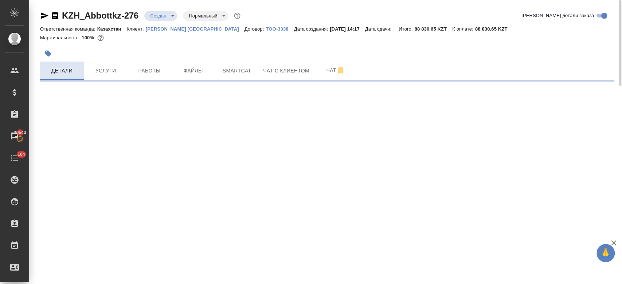
select select "RU"
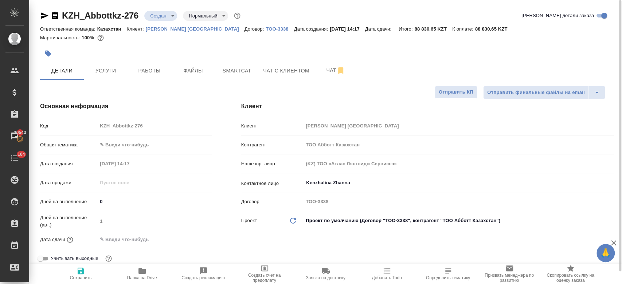
type textarea "x"
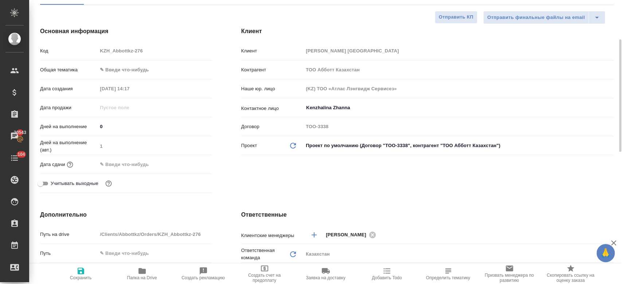
scroll to position [82, 0]
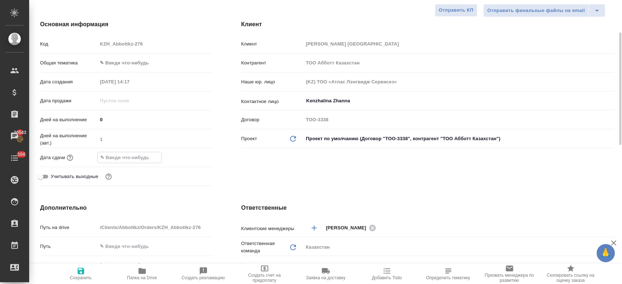
click at [137, 158] on input "text" at bounding box center [130, 157] width 64 height 11
click at [192, 157] on icon "button" at bounding box center [191, 156] width 7 height 7
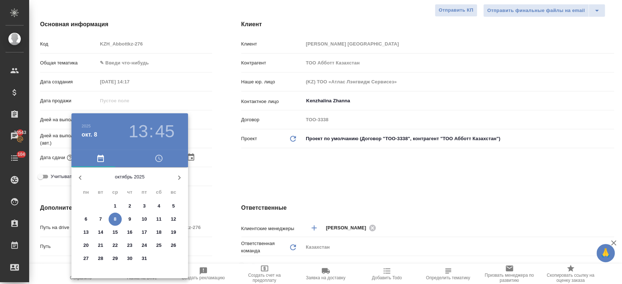
type textarea "x"
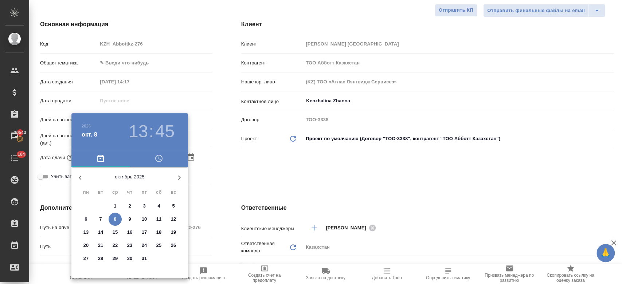
type textarea "x"
click at [130, 216] on p "9" at bounding box center [129, 219] width 3 height 7
type input "09.10.2025 13:45"
type textarea "x"
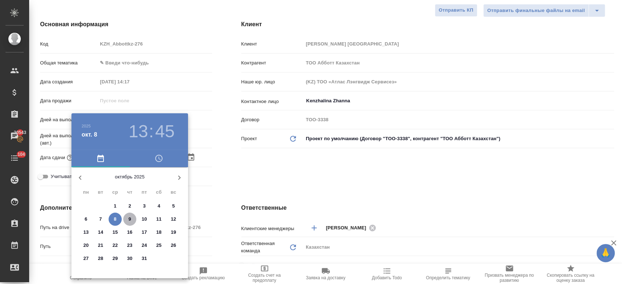
type textarea "x"
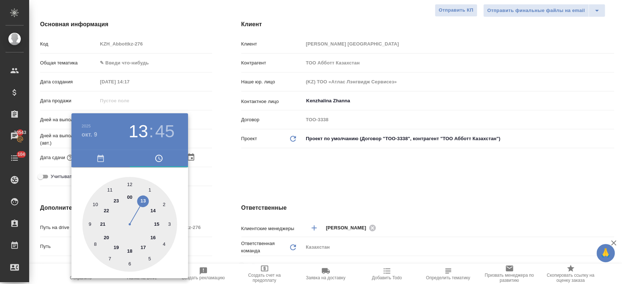
click at [129, 250] on div at bounding box center [129, 224] width 95 height 95
type input "09.10.2025 18:45"
type textarea "x"
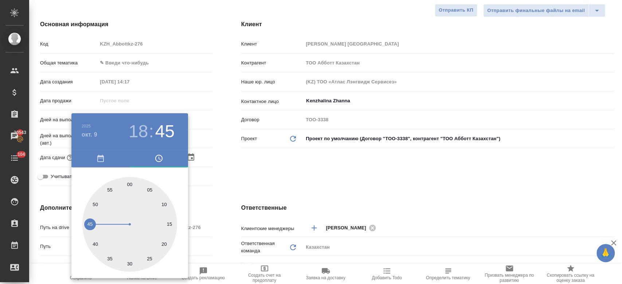
click at [128, 185] on div at bounding box center [129, 224] width 95 height 95
type input "09.10.2025 18:00"
type textarea "x"
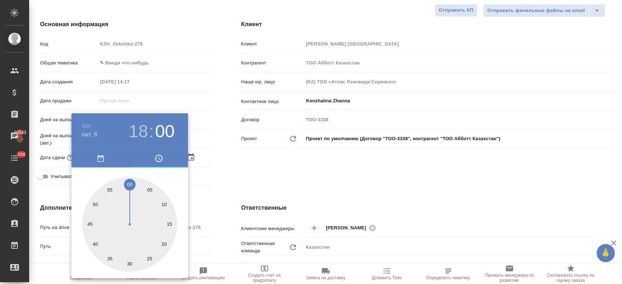
click at [224, 168] on div at bounding box center [311, 142] width 622 height 284
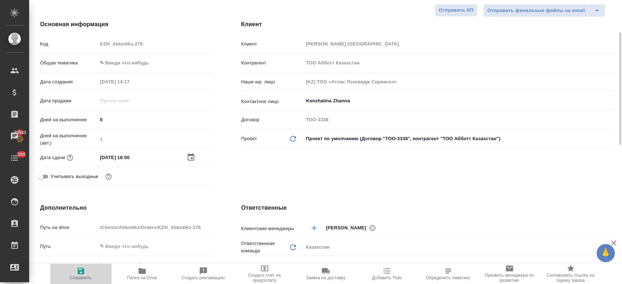
click at [82, 273] on icon "button" at bounding box center [81, 271] width 7 height 7
type textarea "x"
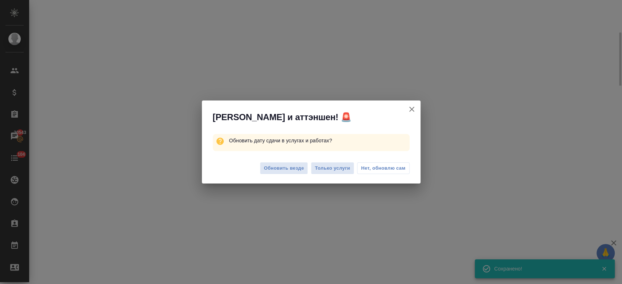
select select "RU"
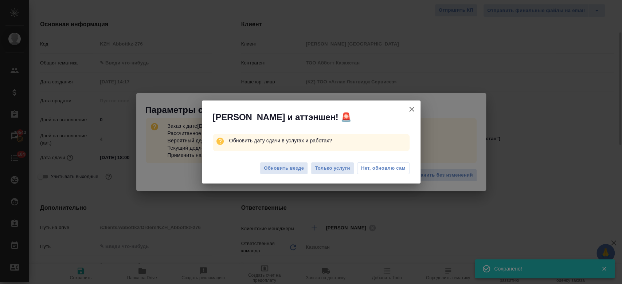
type textarea "x"
click at [329, 166] on span "Только услуги" at bounding box center [332, 168] width 35 height 8
type textarea "x"
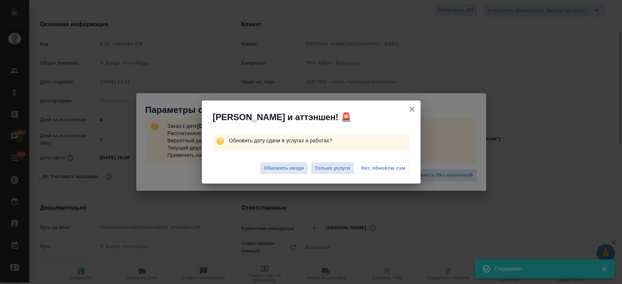
type textarea "x"
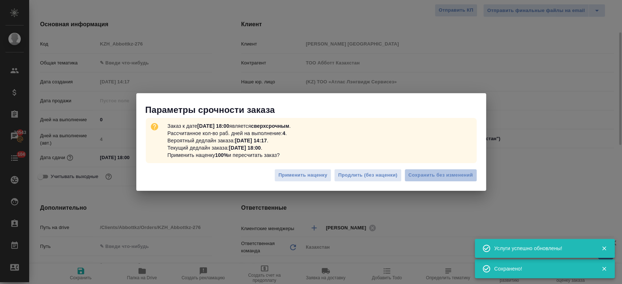
click at [445, 177] on span "Сохранить без изменений" at bounding box center [440, 175] width 64 height 8
type textarea "x"
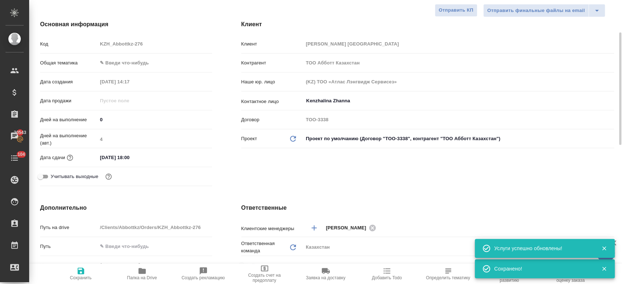
type textarea "x"
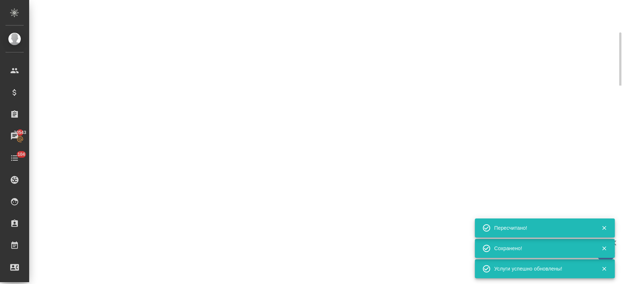
type input "urgent"
select select "RU"
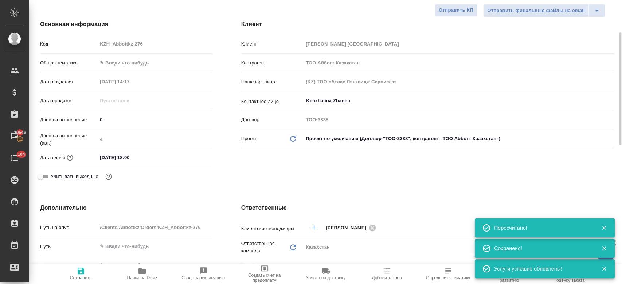
type textarea "x"
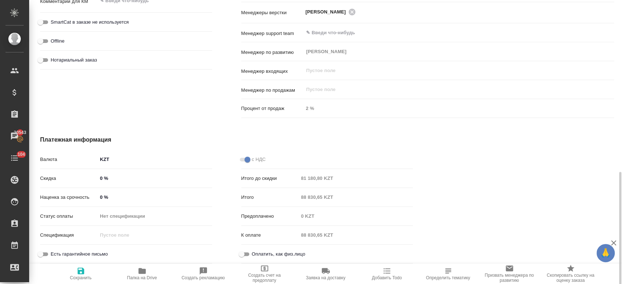
scroll to position [431, 0]
click at [102, 175] on input "0 %" at bounding box center [155, 177] width 114 height 11
type textarea "x"
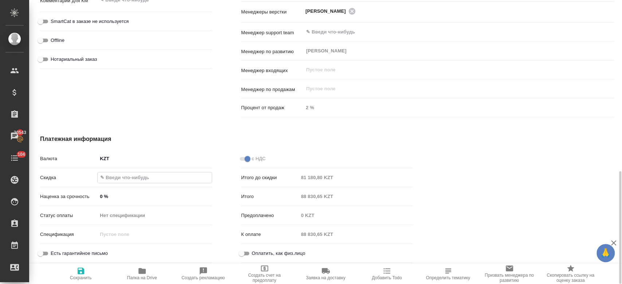
type input "-"
type textarea "x"
type input "-3 %"
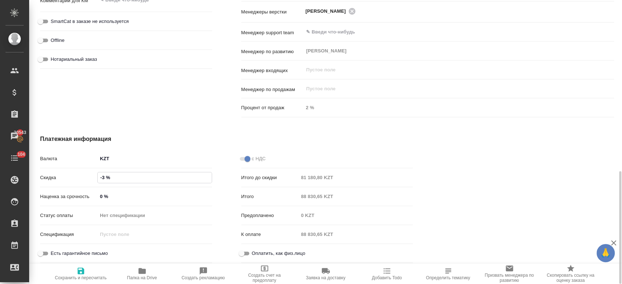
type textarea "x"
click at [78, 275] on icon "button" at bounding box center [81, 271] width 9 height 9
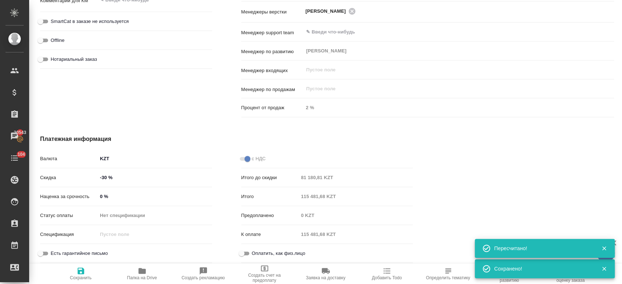
scroll to position [0, 0]
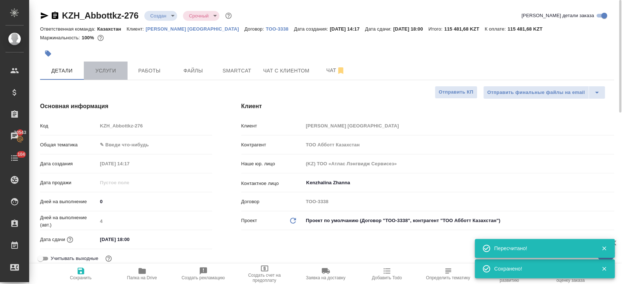
click at [105, 66] on span "Услуги" at bounding box center [105, 70] width 35 height 9
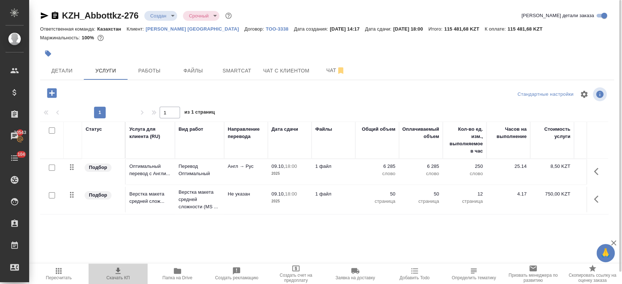
click at [120, 274] on icon "button" at bounding box center [118, 271] width 5 height 6
click at [144, 50] on div at bounding box center [231, 54] width 383 height 16
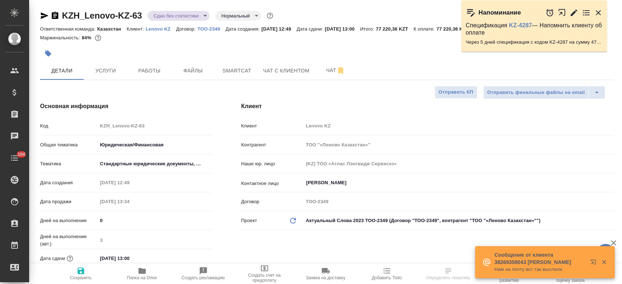
select select "RU"
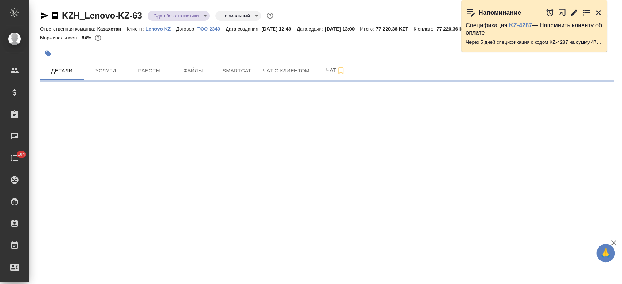
select select "RU"
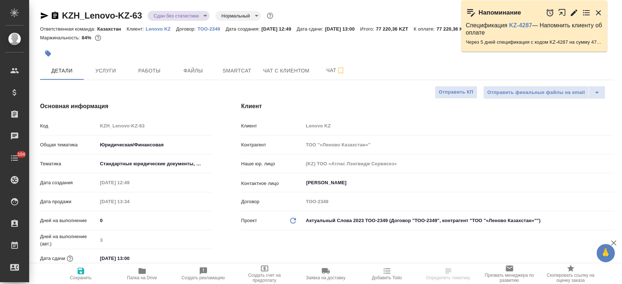
type textarea "x"
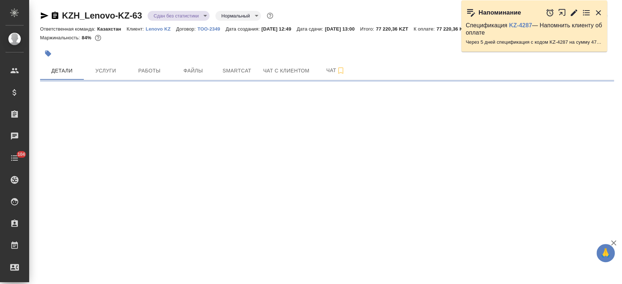
select select "RU"
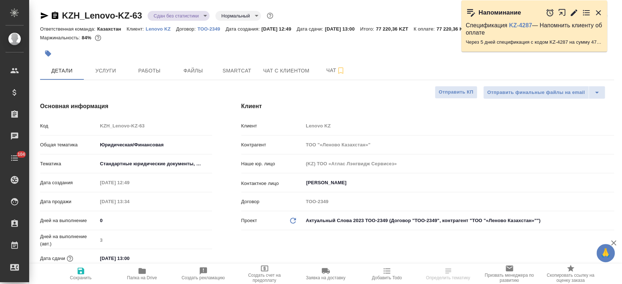
type textarea "x"
click at [177, 56] on div at bounding box center [231, 54] width 383 height 16
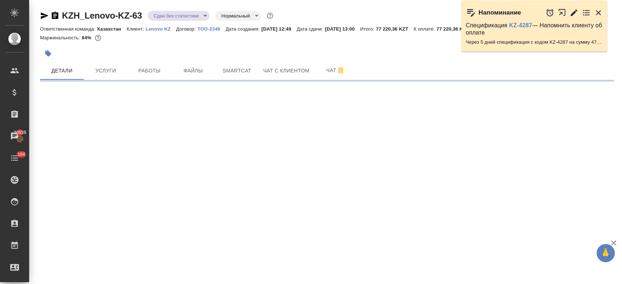
select select "RU"
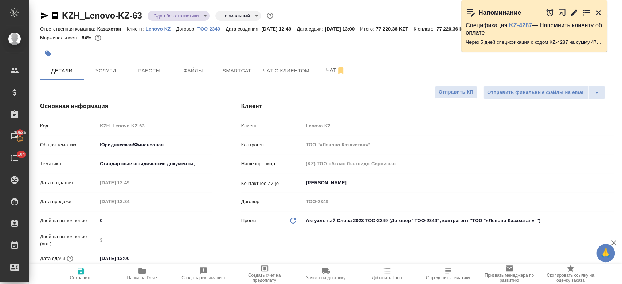
type textarea "x"
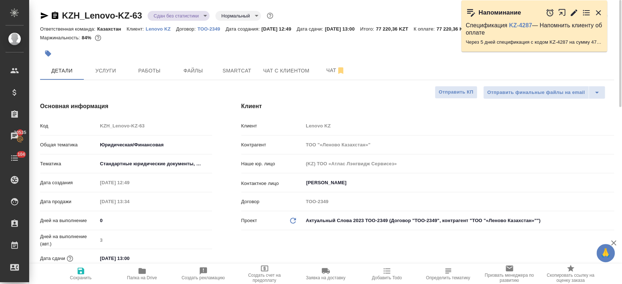
type textarea "x"
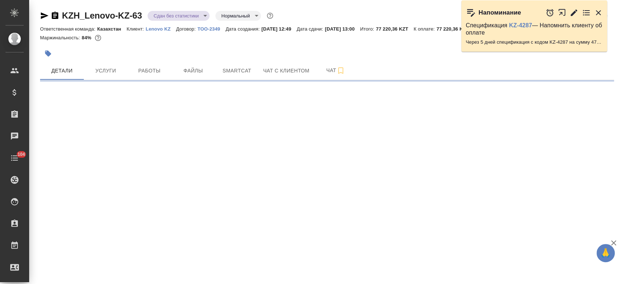
select select "RU"
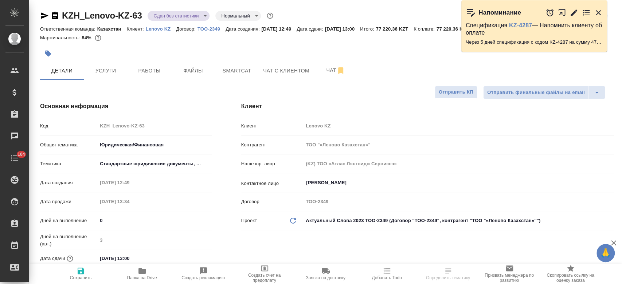
type textarea "x"
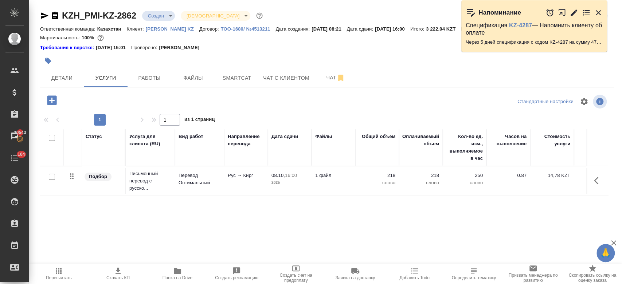
click at [257, 44] on div "Требования к верстке: 28.08.2024 15:01 Проверено: Петрова Валерия" at bounding box center [327, 47] width 574 height 7
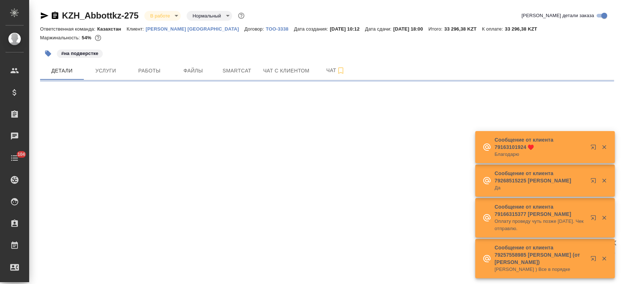
select select "RU"
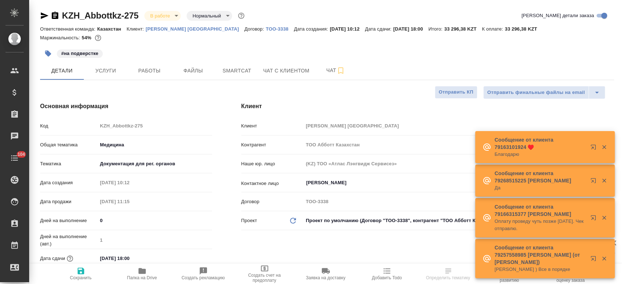
type textarea "x"
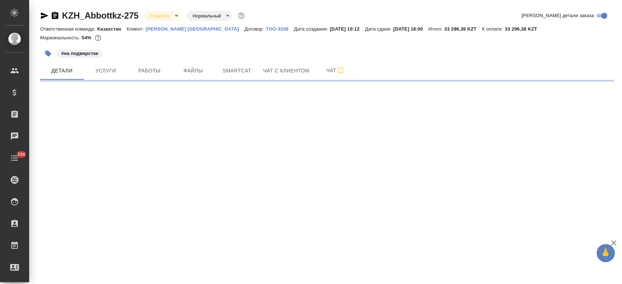
select select "RU"
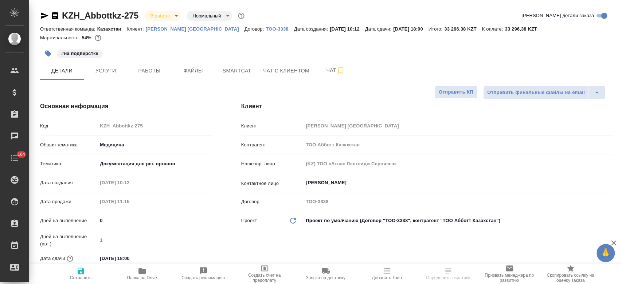
type textarea "x"
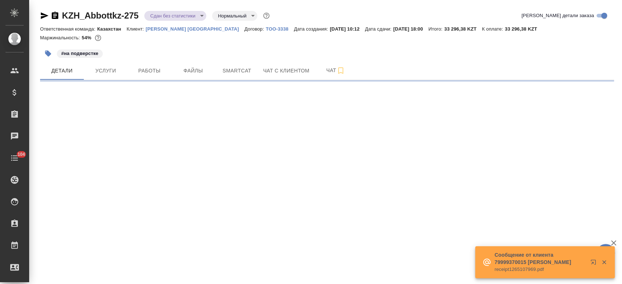
select select "RU"
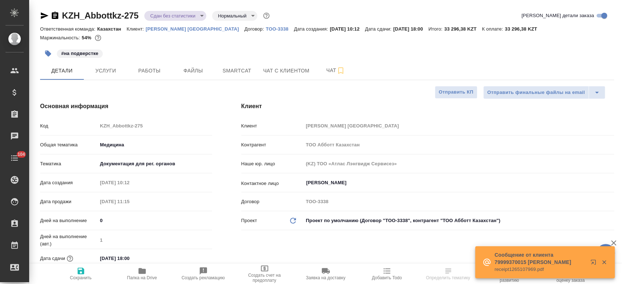
type textarea "x"
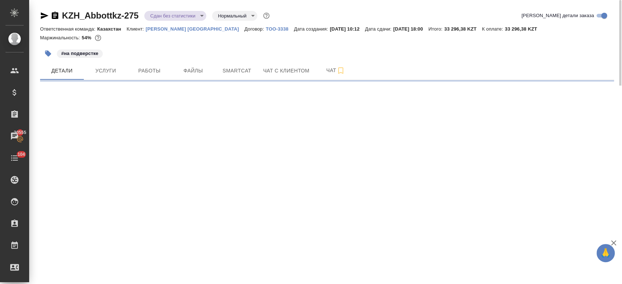
select select "RU"
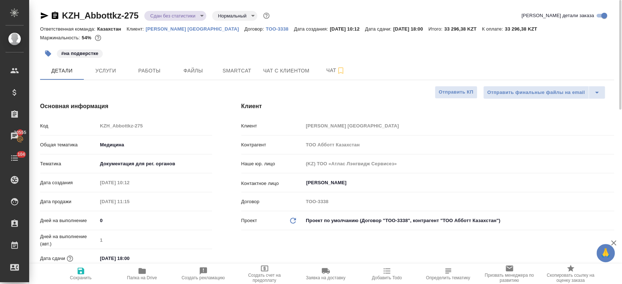
type textarea "x"
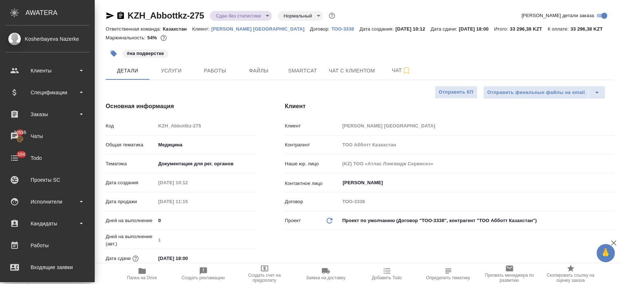
type textarea "x"
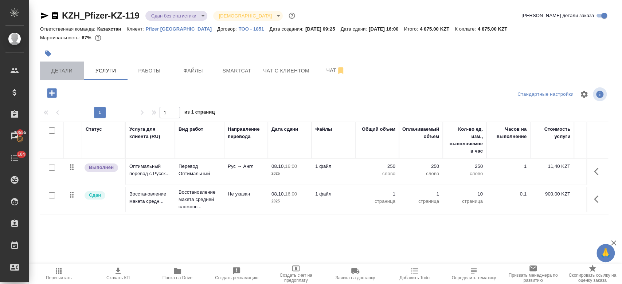
click at [62, 75] on button "Детали" at bounding box center [62, 71] width 44 height 18
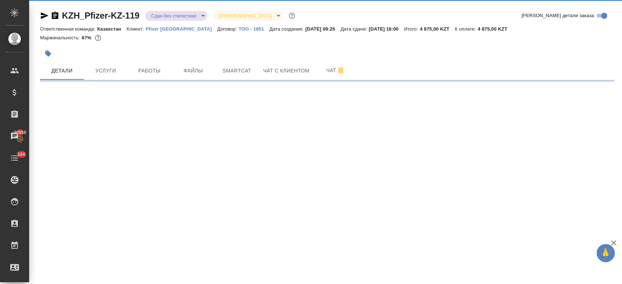
select select "RU"
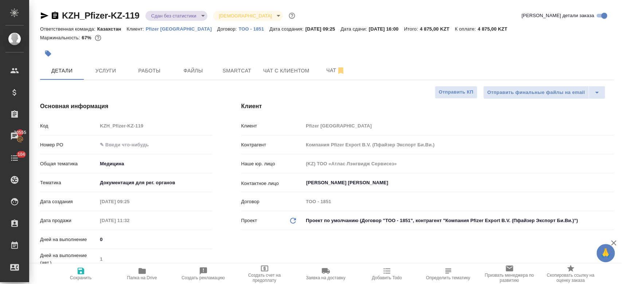
type textarea "x"
